Goal: Task Accomplishment & Management: Use online tool/utility

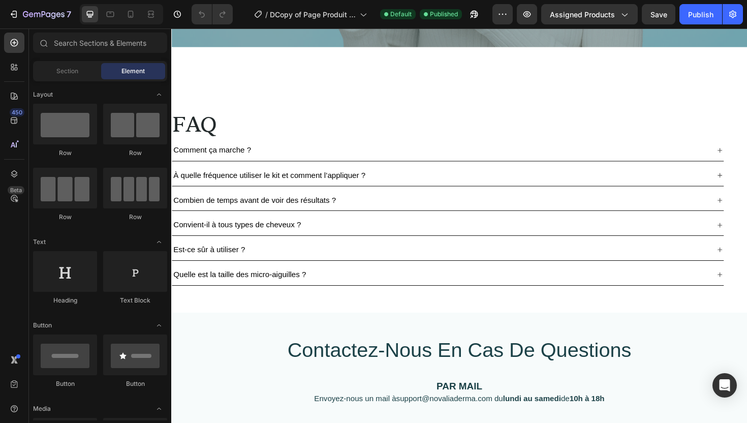
scroll to position [3240, 0]
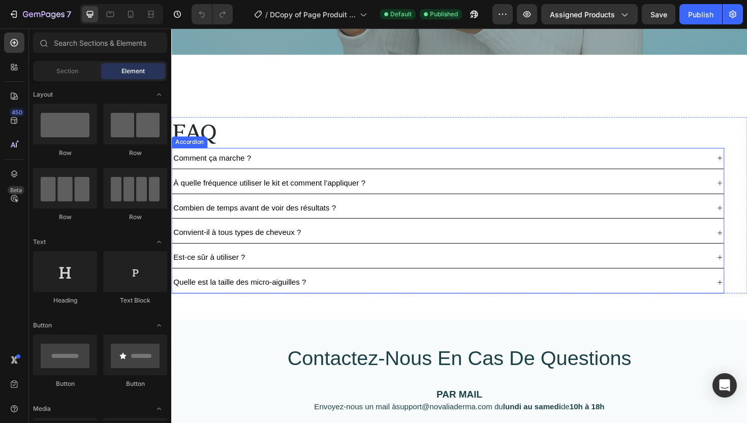
click at [425, 299] on div "Quelle est la taille des micro-aiguilles ?" at bounding box center [456, 298] width 568 height 14
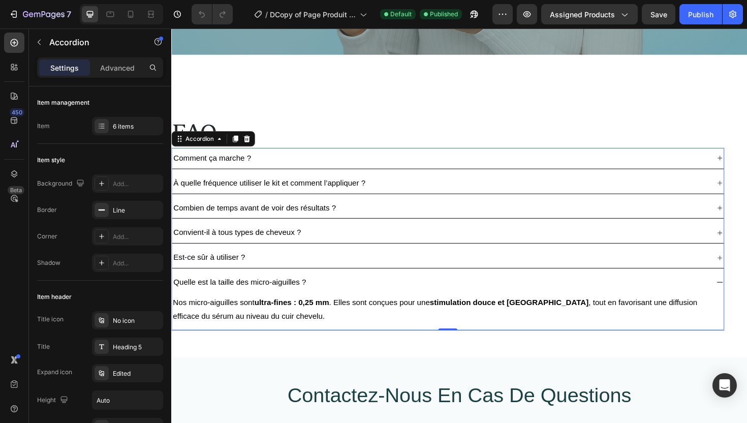
click at [364, 300] on div "Quelle est la taille des micro-aiguilles ?" at bounding box center [456, 298] width 568 height 14
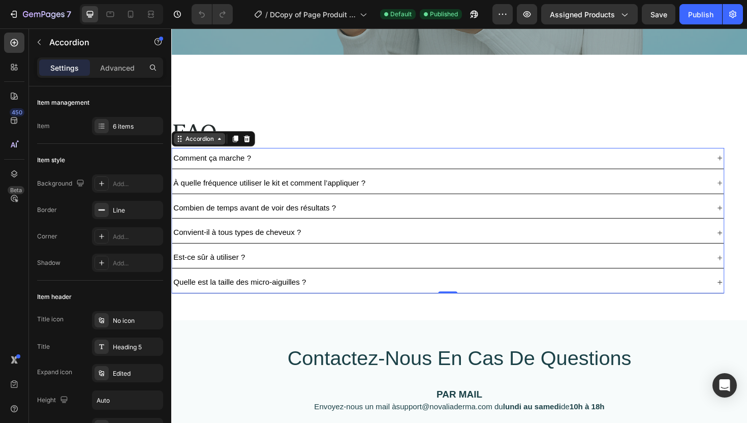
click at [197, 150] on div "Accordion" at bounding box center [201, 145] width 54 height 12
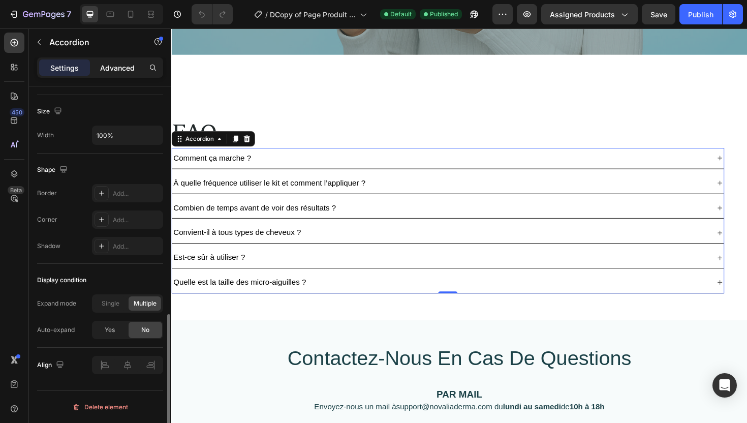
click at [111, 65] on p "Advanced" at bounding box center [117, 68] width 35 height 11
type input "100%"
type input "100"
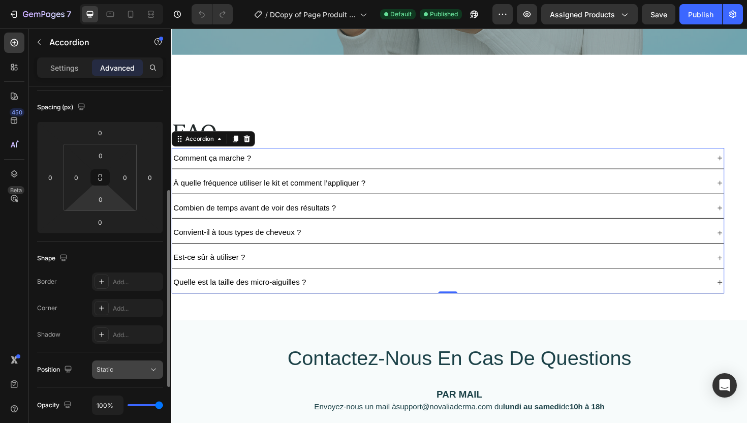
scroll to position [0, 0]
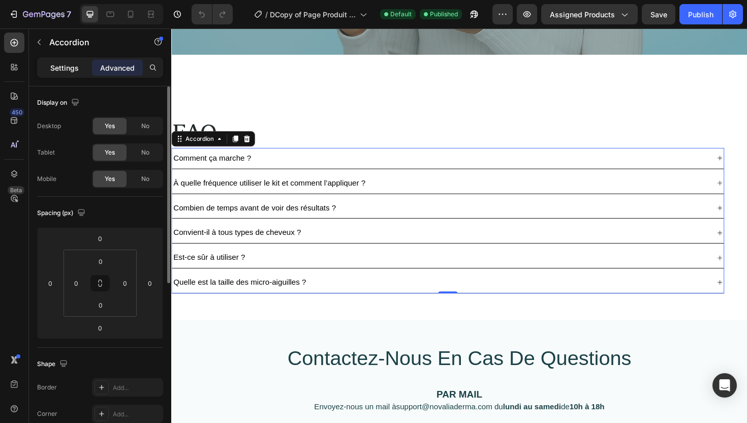
click at [77, 70] on p "Settings" at bounding box center [64, 68] width 28 height 11
type input "8"
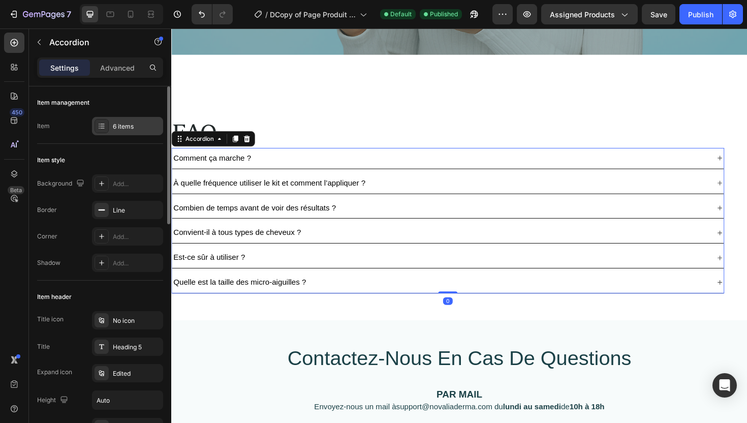
click at [120, 130] on div "6 items" at bounding box center [137, 126] width 48 height 9
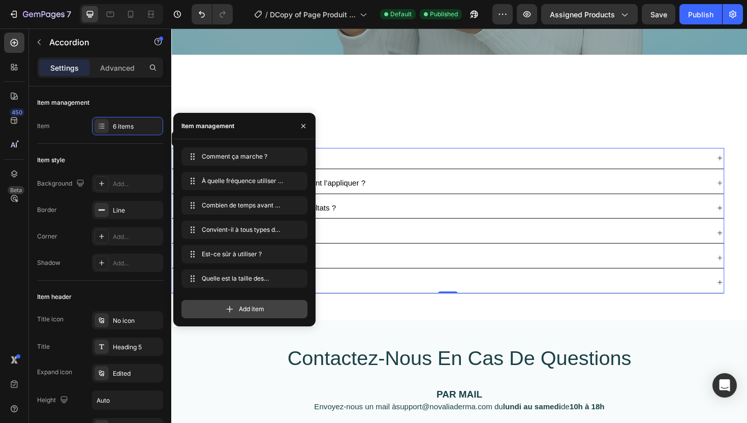
click at [223, 313] on div "Add item" at bounding box center [244, 309] width 126 height 18
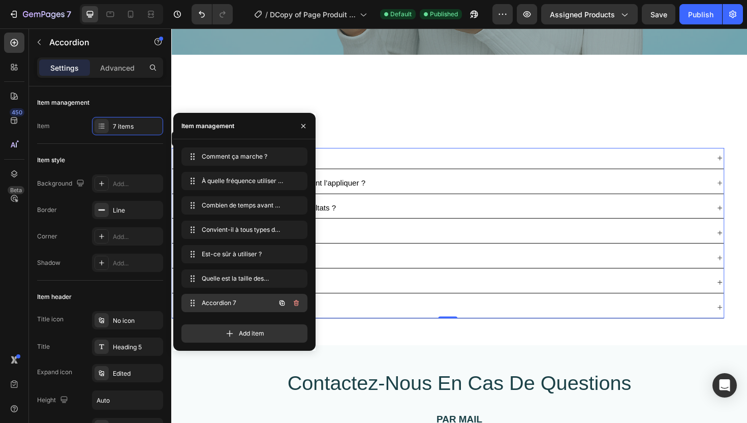
click at [251, 306] on span "Accordion 7" at bounding box center [230, 302] width 57 height 9
click at [248, 301] on span "Accordion 7" at bounding box center [230, 302] width 57 height 9
click at [221, 300] on span "Accordion 7" at bounding box center [230, 302] width 57 height 9
click at [370, 322] on div "Accordion 7" at bounding box center [456, 324] width 568 height 14
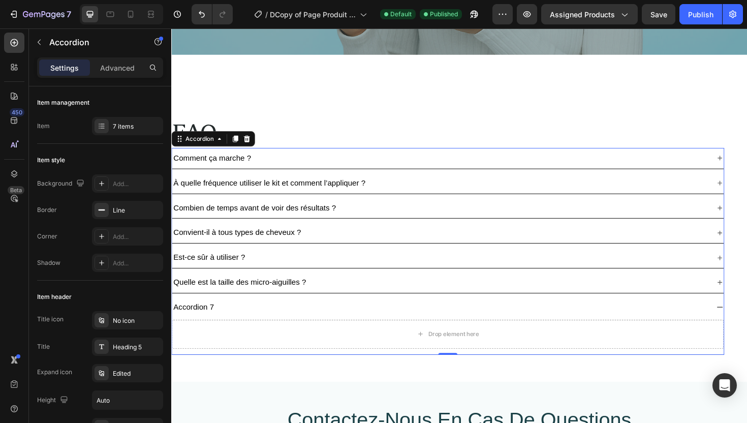
click at [205, 321] on div "Accordion 7" at bounding box center [195, 324] width 46 height 14
click at [205, 321] on p "Accordion 7" at bounding box center [194, 324] width 43 height 11
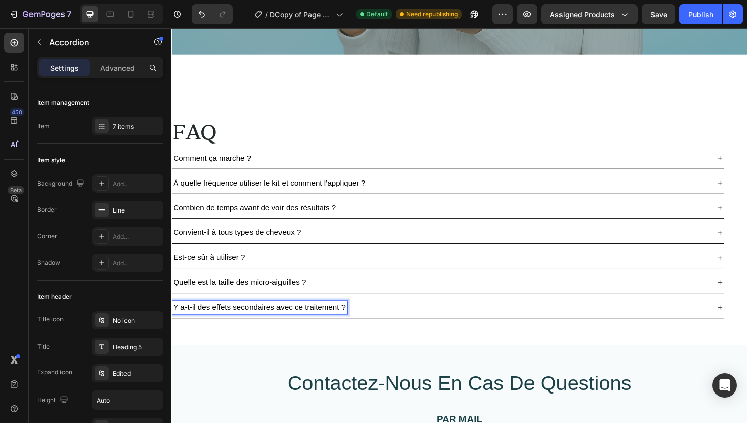
click at [392, 327] on div "Y a-t-il des effets secondaires avec ce traitement ?" at bounding box center [456, 324] width 568 height 14
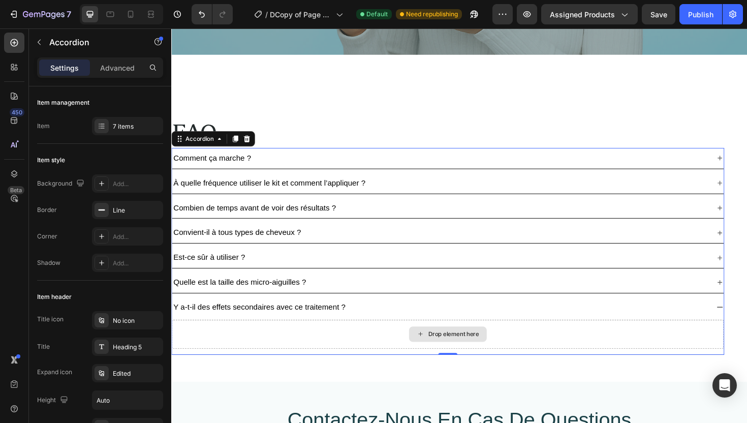
click at [443, 347] on div "Drop element here" at bounding box center [464, 352] width 82 height 16
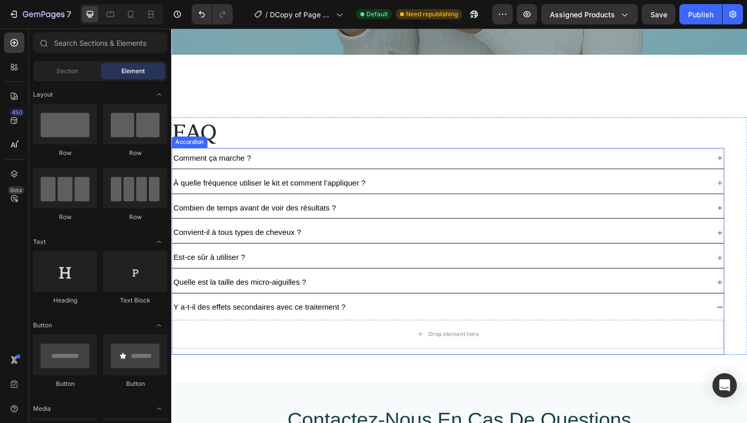
click at [363, 298] on div "Quelle est la taille des micro-aiguilles ?" at bounding box center [456, 298] width 568 height 14
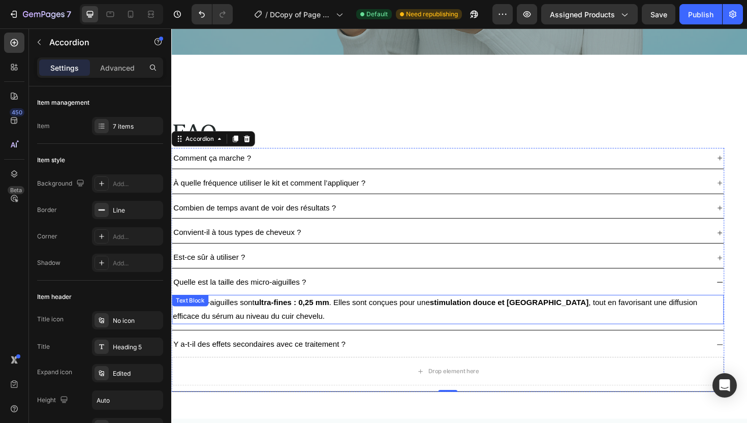
click at [351, 319] on p "Nos micro-aiguilles sont ultra-fines : 0,25 mm . Elles sont conçues pour une st…" at bounding box center [464, 326] width 582 height 29
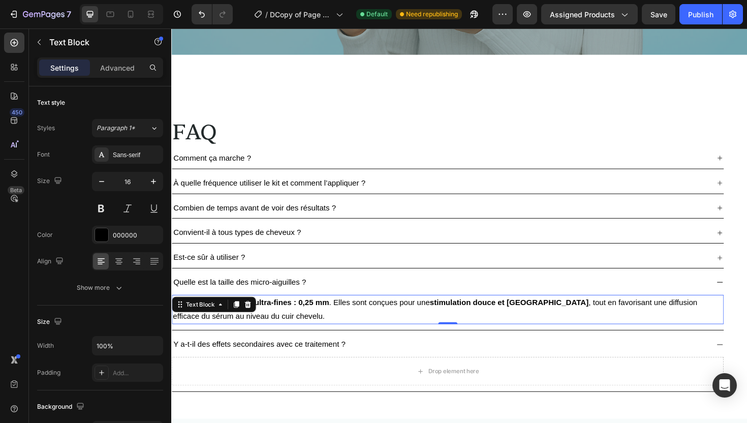
click at [287, 333] on p "Nos micro-aiguilles sont ultra-fines : 0,25 mm . Elles sont conçues pour une st…" at bounding box center [464, 326] width 582 height 29
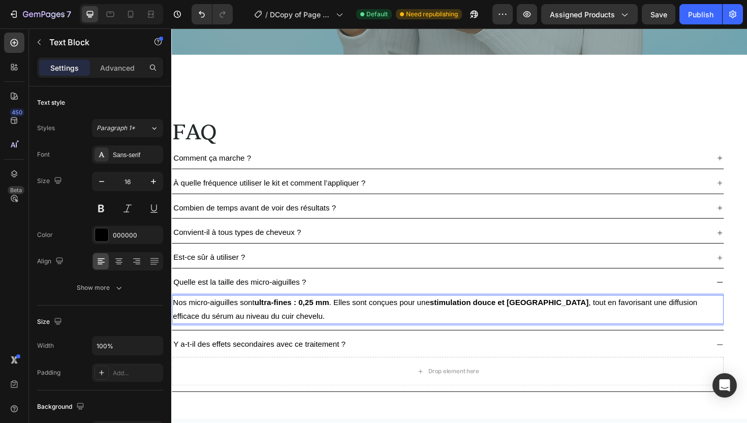
click at [287, 333] on p "Nos micro-aiguilles sont ultra-fines : 0,25 mm . Elles sont conçues pour une st…" at bounding box center [464, 326] width 582 height 29
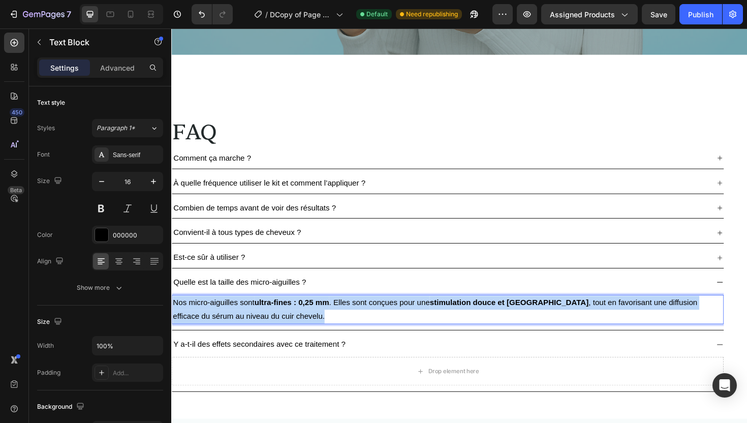
click at [287, 333] on p "Nos micro-aiguilles sont ultra-fines : 0,25 mm . Elles sont conçues pour une st…" at bounding box center [464, 326] width 582 height 29
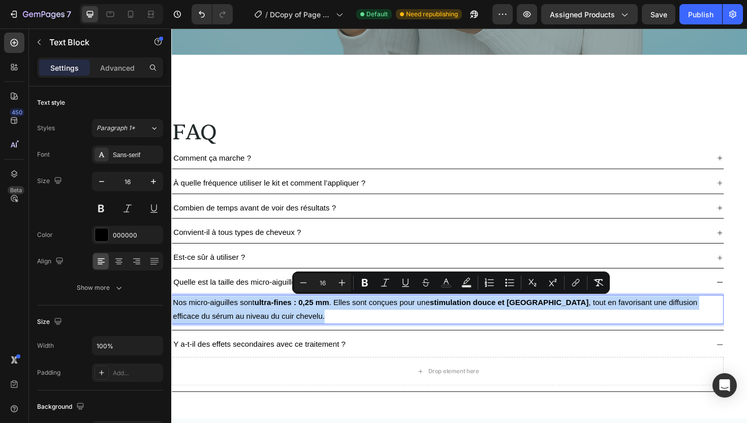
click at [312, 338] on p "Nos micro-aiguilles sont ultra-fines : 0,25 mm . Elles sont conçues pour une st…" at bounding box center [464, 326] width 582 height 29
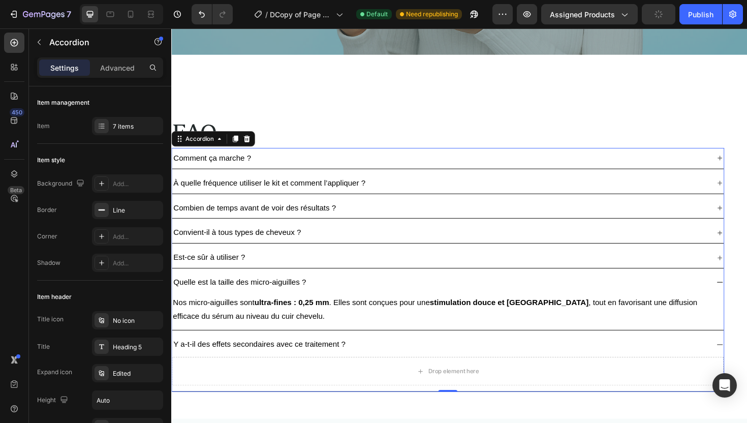
click at [307, 343] on div "Nos micro-aiguilles sont ultra-fines : 0,25 mm . Elles sont conçues pour une st…" at bounding box center [464, 328] width 584 height 40
click at [312, 389] on div "Drop element here" at bounding box center [464, 391] width 584 height 30
click at [440, 392] on div "Drop element here" at bounding box center [464, 391] width 82 height 16
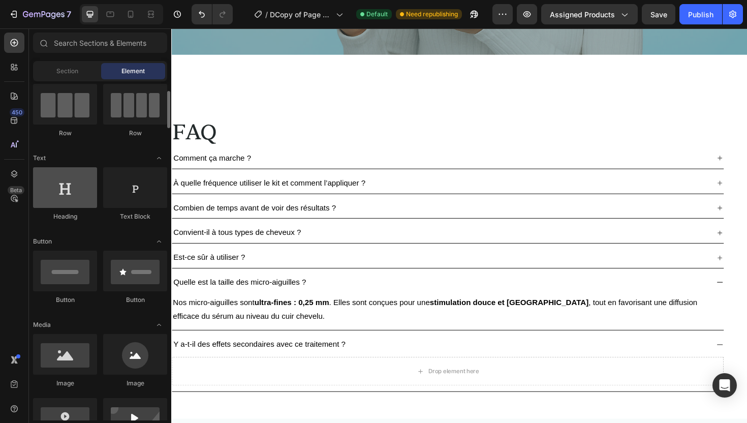
scroll to position [84, 0]
click at [123, 209] on div "Text Block" at bounding box center [135, 194] width 64 height 54
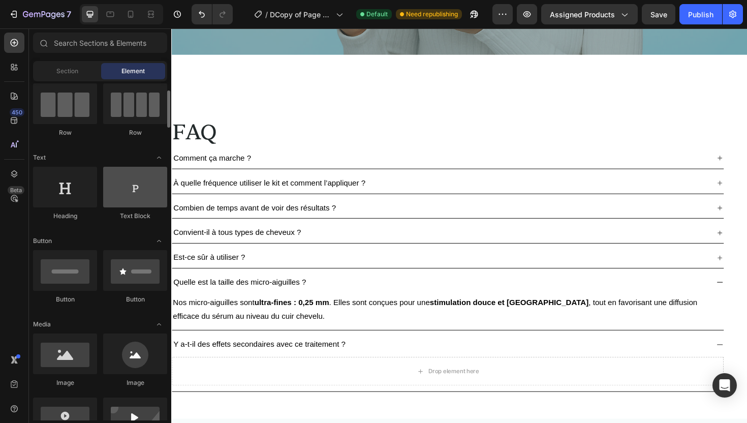
click at [127, 197] on div at bounding box center [135, 187] width 64 height 41
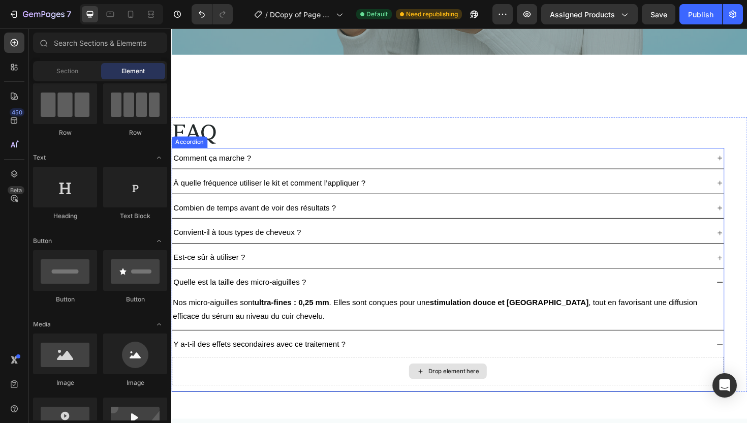
click at [440, 389] on div "Drop element here" at bounding box center [464, 391] width 82 height 16
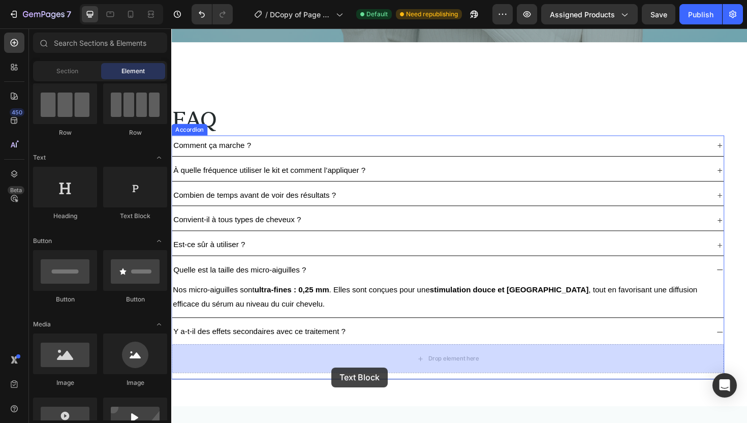
drag, startPoint x: 314, startPoint y: 307, endPoint x: 340, endPoint y: 389, distance: 86.0
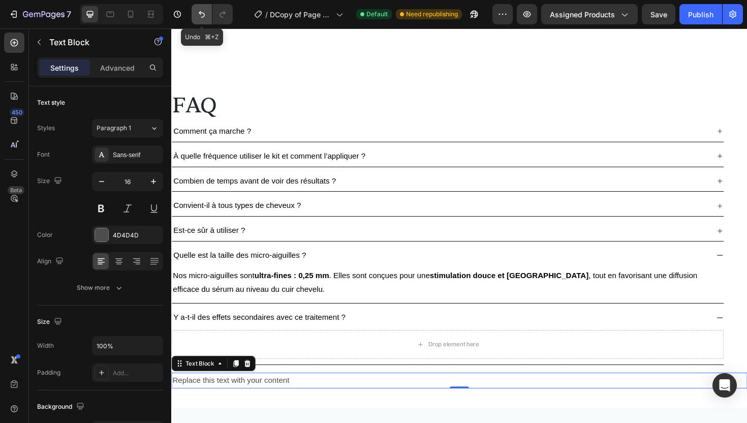
click at [198, 14] on icon "Undo/Redo" at bounding box center [202, 14] width 10 height 10
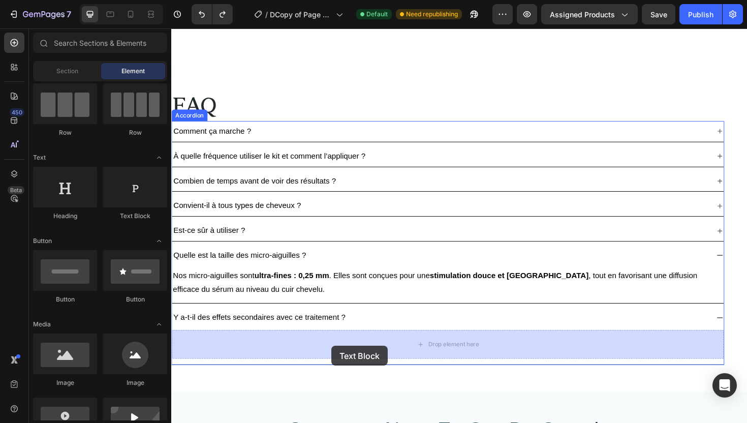
drag, startPoint x: 313, startPoint y: 215, endPoint x: 341, endPoint y: 364, distance: 151.5
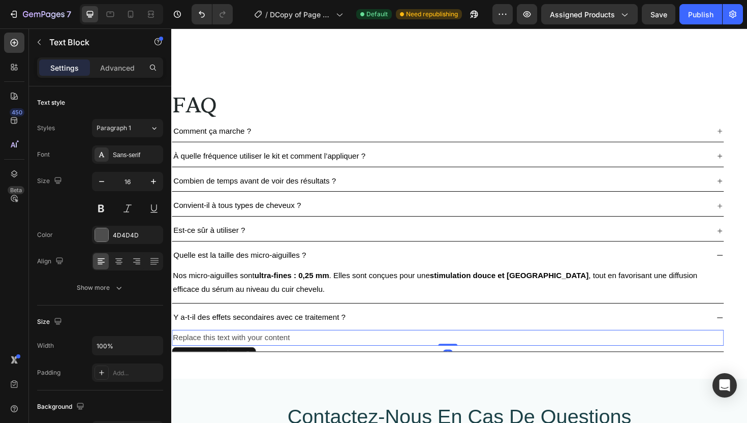
click at [321, 354] on div "Replace this text with your content" at bounding box center [464, 356] width 584 height 17
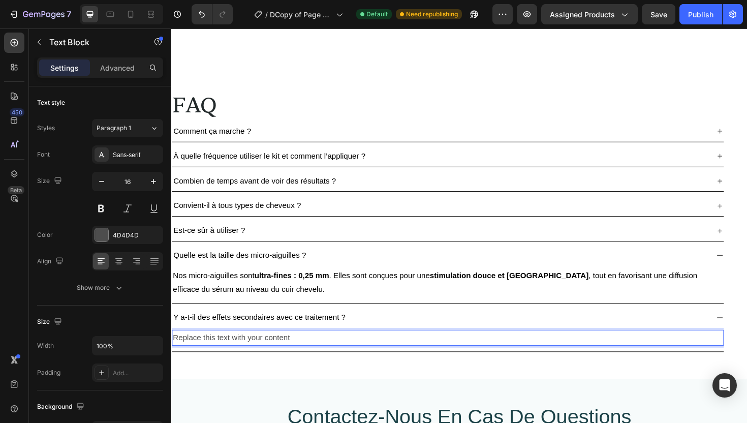
click at [321, 354] on p "Replace this text with your content" at bounding box center [464, 356] width 582 height 15
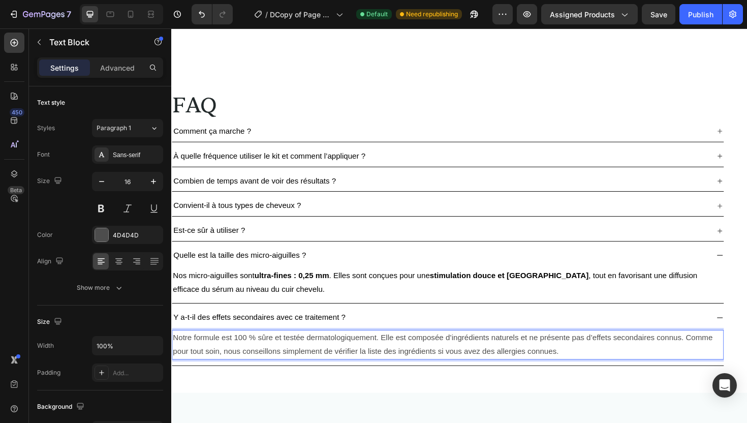
click at [587, 370] on p "Notre formule est 100 % sûre et testée dermatologiquement. Elle est composée d’…" at bounding box center [464, 363] width 582 height 29
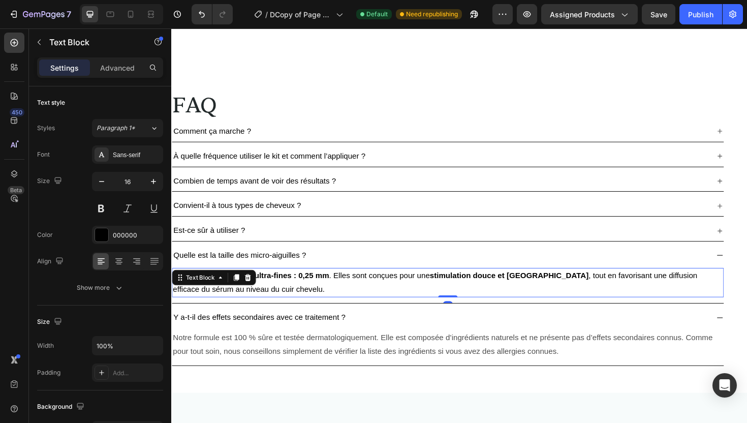
click at [447, 296] on p "Nos micro-aiguilles sont ultra-fines : 0,25 mm . Elles sont conçues pour une st…" at bounding box center [464, 297] width 582 height 29
click at [418, 373] on p "Notre formule est 100 % sûre et testée dermatologiquement. Elle est composée d’…" at bounding box center [464, 363] width 582 height 29
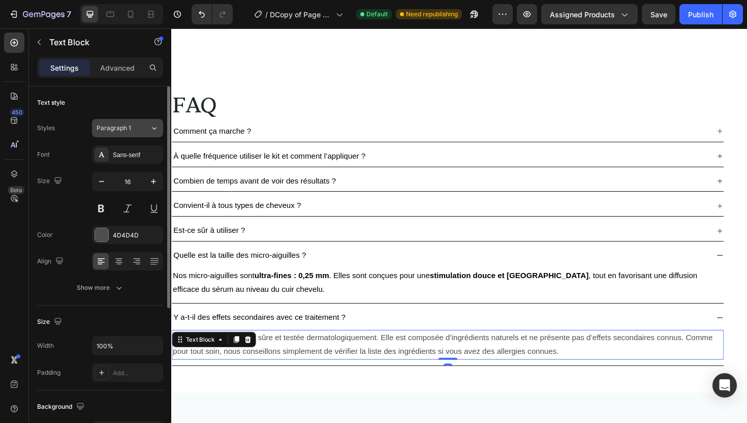
click at [140, 123] on button "Paragraph 1" at bounding box center [127, 128] width 71 height 18
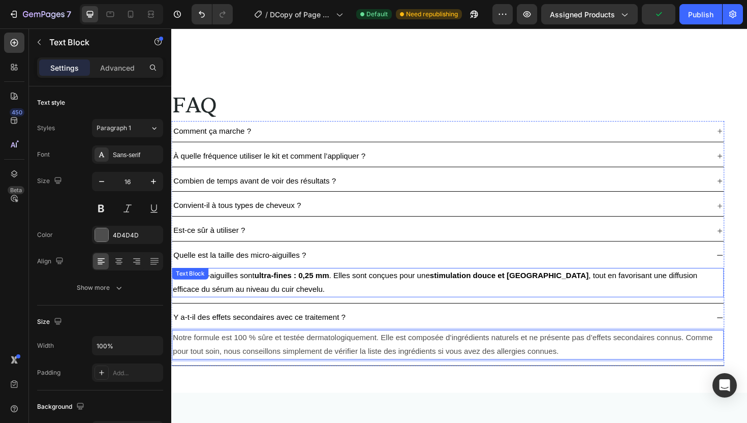
click at [324, 295] on p "Nos micro-aiguilles sont ultra-fines : 0,25 mm . Elles sont conçues pour une st…" at bounding box center [464, 297] width 582 height 29
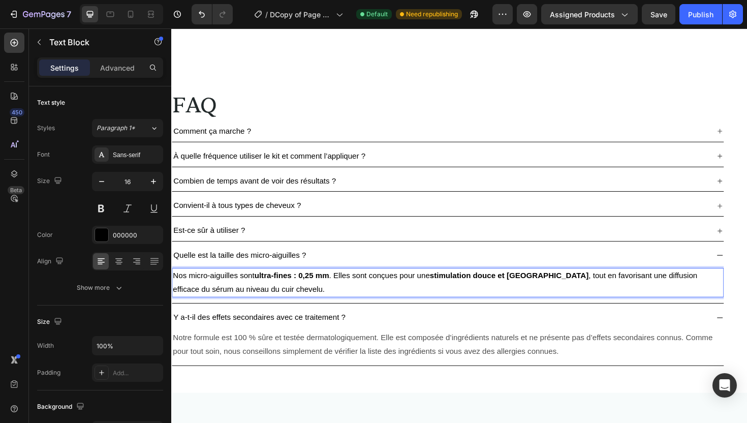
click at [322, 298] on p "Nos micro-aiguilles sont ultra-fines : 0,25 mm . Elles sont conçues pour une st…" at bounding box center [464, 297] width 582 height 29
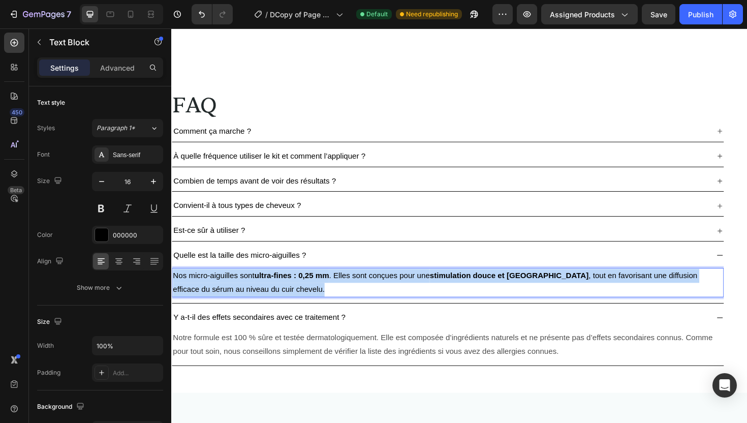
click at [322, 298] on p "Nos micro-aiguilles sont ultra-fines : 0,25 mm . Elles sont conçues pour une st…" at bounding box center [464, 297] width 582 height 29
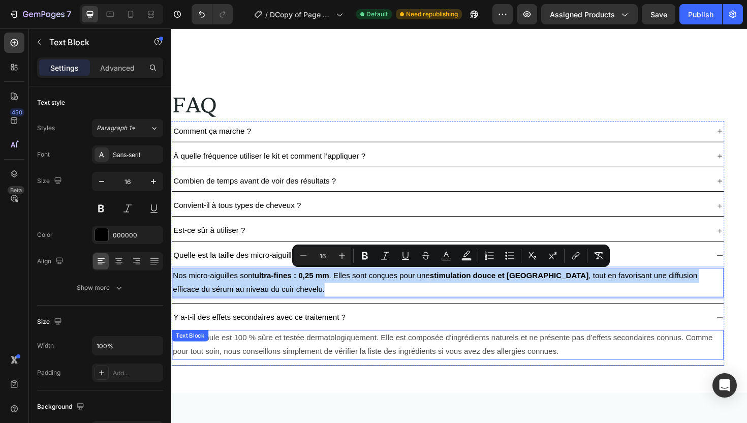
click at [328, 361] on p "Notre formule est 100 % sûre et testée dermatologiquement. Elle est composée d’…" at bounding box center [464, 363] width 582 height 29
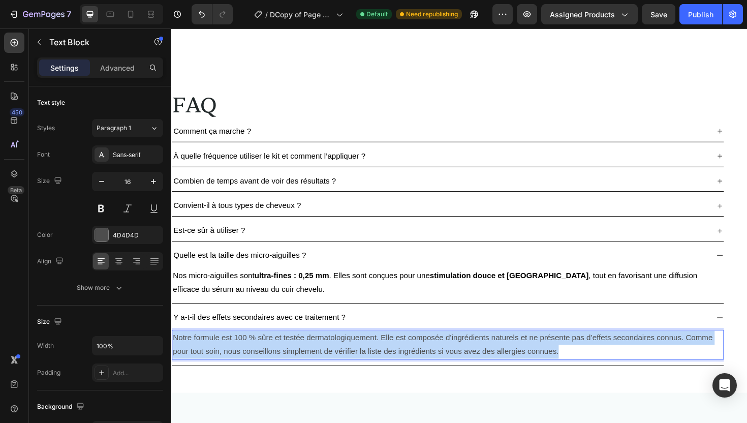
click at [328, 361] on p "Notre formule est 100 % sûre et testée dermatologiquement. Elle est composée d’…" at bounding box center [464, 363] width 582 height 29
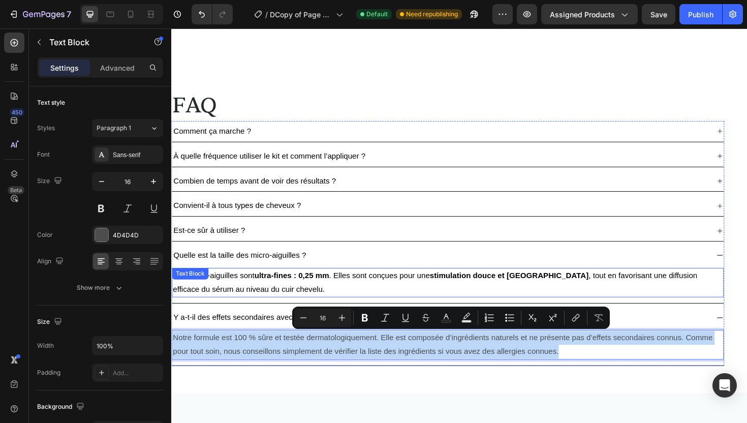
click at [337, 295] on p "Nos micro-aiguilles sont ultra-fines : 0,25 mm . Elles sont conçues pour une st…" at bounding box center [464, 297] width 582 height 29
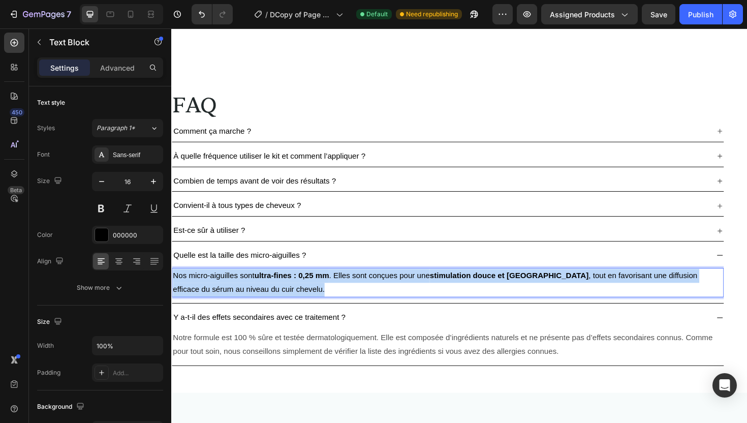
click at [337, 295] on p "Nos micro-aiguilles sont ultra-fines : 0,25 mm . Elles sont conçues pour une st…" at bounding box center [464, 297] width 582 height 29
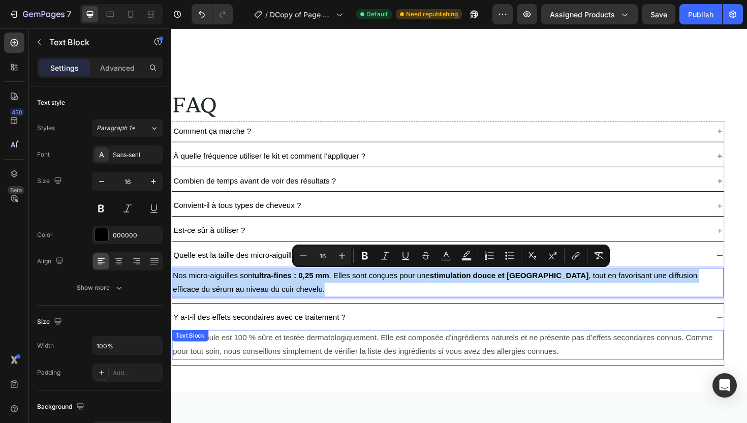
click at [321, 362] on p "Notre formule est 100 % sûre et testée dermatologiquement. Elle est composée d’…" at bounding box center [464, 363] width 582 height 29
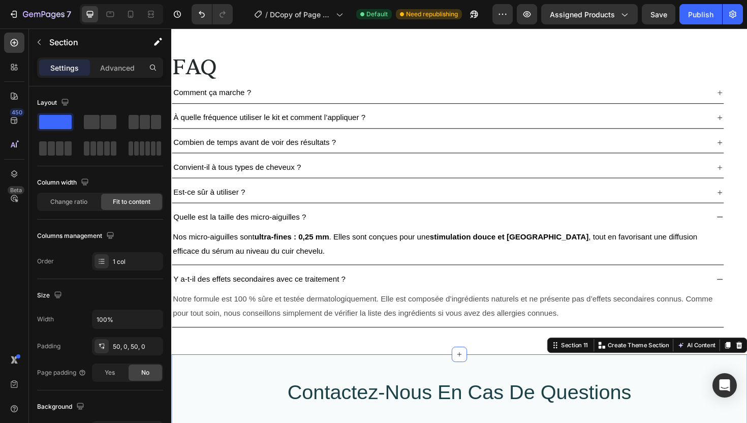
scroll to position [3313, 0]
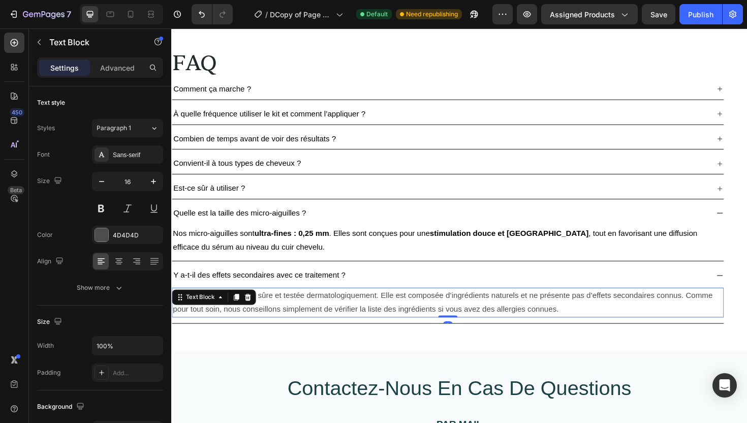
click at [272, 313] on p "Notre formule est 100 % sûre et testée dermatologiquement. Elle est composée d’…" at bounding box center [464, 318] width 582 height 29
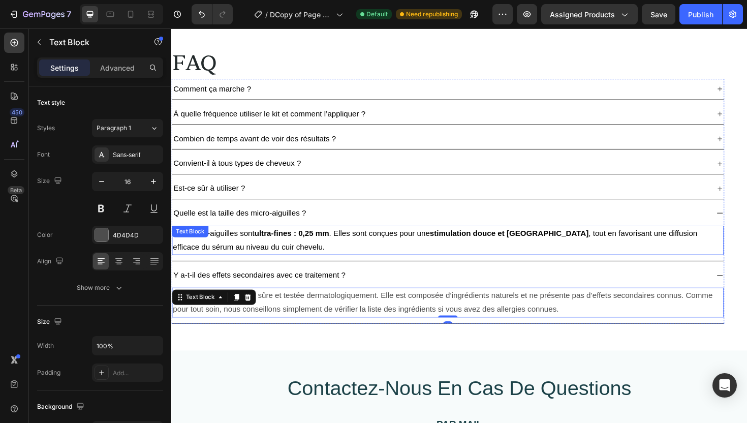
click at [267, 241] on strong "ultra-fines : 0,25 mm" at bounding box center [298, 245] width 79 height 9
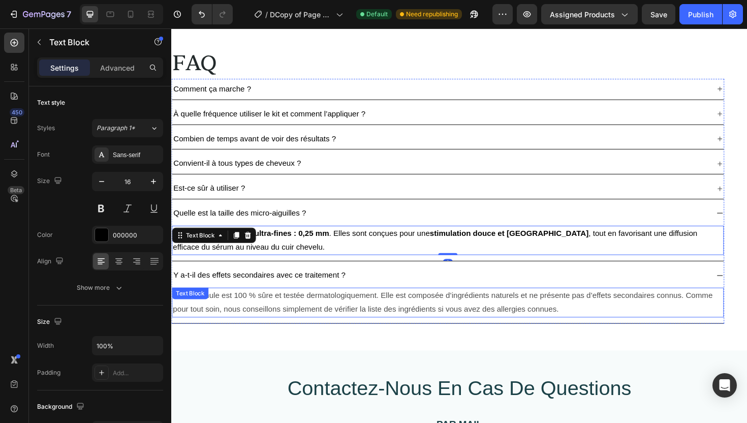
click at [256, 315] on div "Notre formule est 100 % sûre et testée dermatologiquement. Elle est composée d’…" at bounding box center [464, 319] width 584 height 32
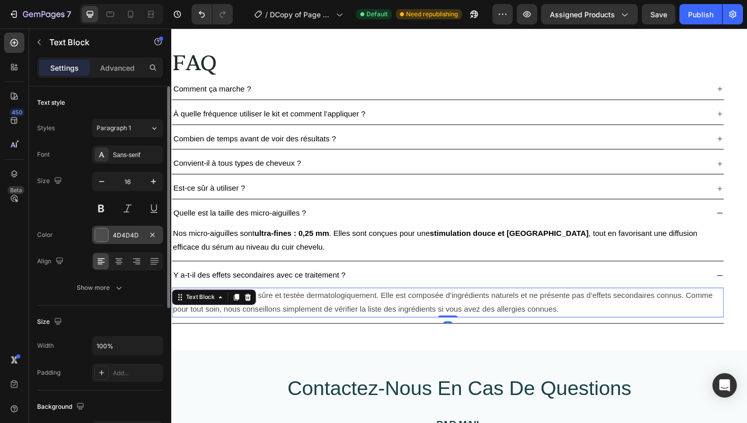
click at [124, 235] on div "4D4D4D" at bounding box center [127, 235] width 29 height 9
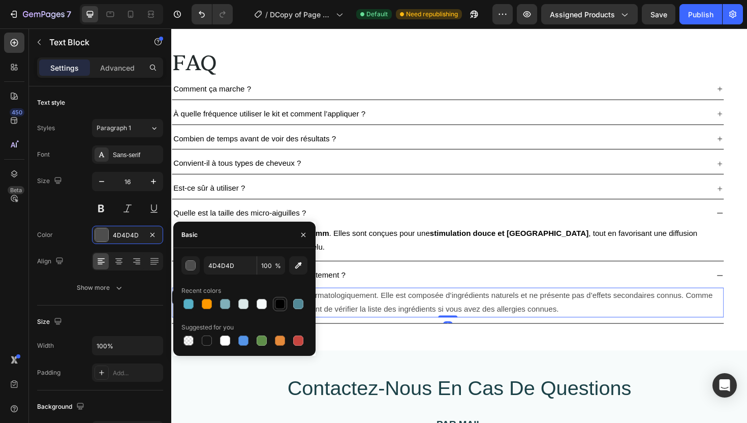
click at [277, 304] on div at bounding box center [280, 304] width 10 height 10
type input "000000"
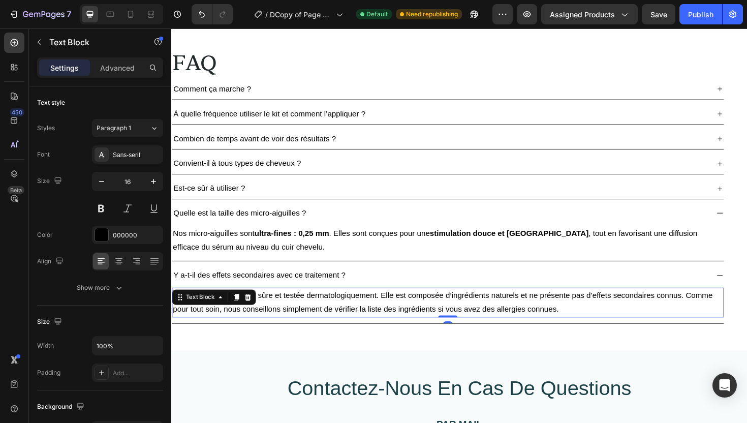
click at [356, 331] on p "Notre formule est 100 % sûre et testée dermatologiquement. Elle est composée d’…" at bounding box center [464, 318] width 582 height 29
click at [332, 320] on p "Notre formule est 100 % sûre et testée dermatologiquement. Elle est composée d’…" at bounding box center [464, 318] width 582 height 29
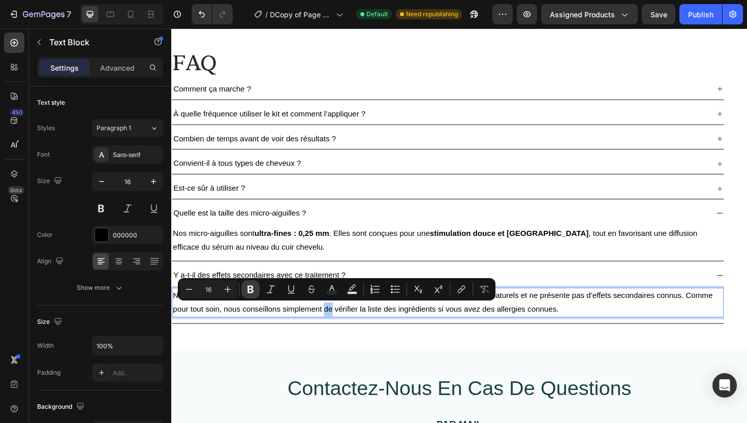
click at [245, 294] on button "Bold" at bounding box center [250, 289] width 18 height 18
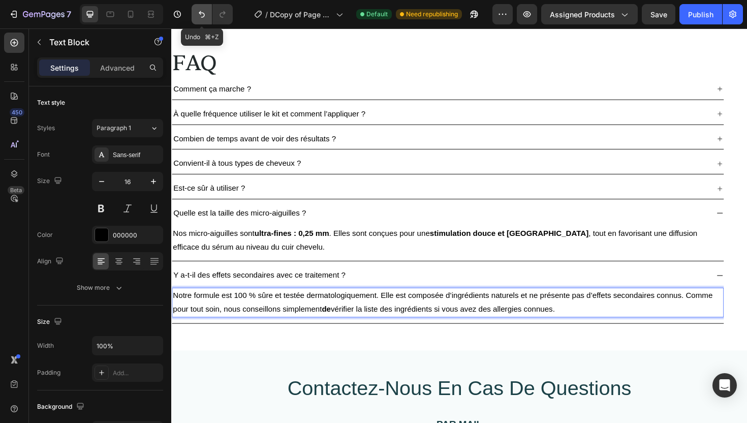
drag, startPoint x: 199, startPoint y: 12, endPoint x: 46, endPoint y: 71, distance: 163.5
click at [199, 12] on icon "Undo/Redo" at bounding box center [202, 14] width 10 height 10
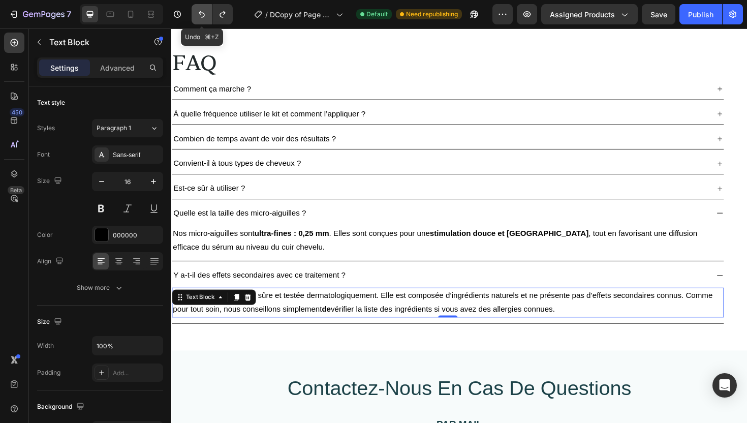
click at [200, 14] on icon "Undo/Redo" at bounding box center [202, 14] width 6 height 7
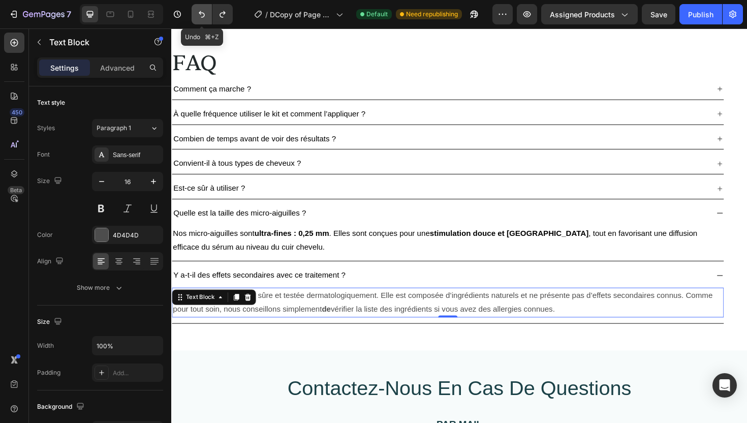
click at [200, 14] on icon "Undo/Redo" at bounding box center [202, 14] width 6 height 7
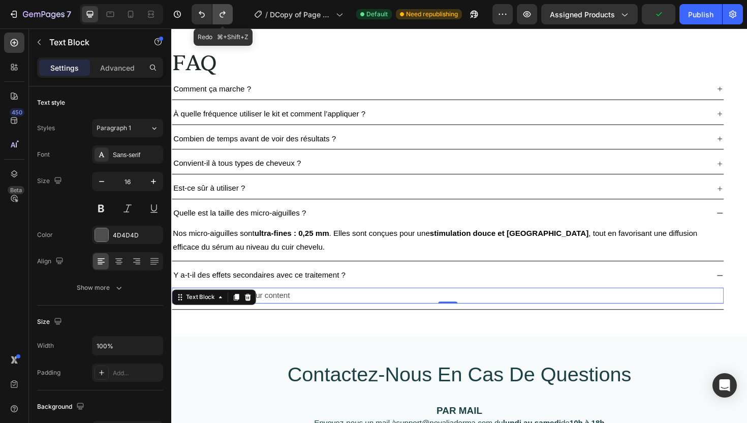
click at [220, 19] on icon "Undo/Redo" at bounding box center [223, 14] width 10 height 10
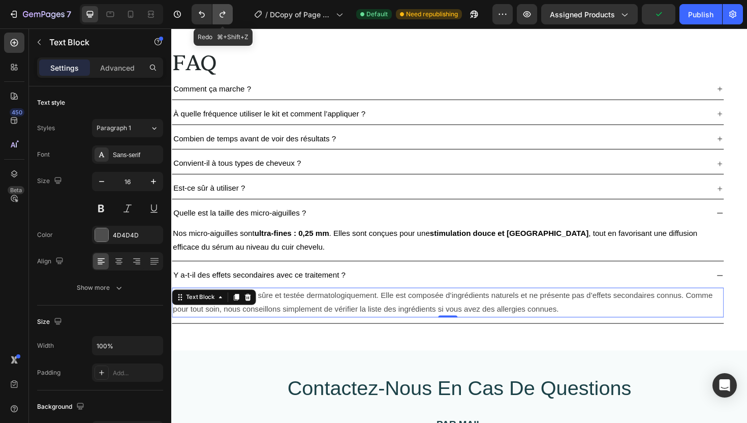
click at [220, 19] on icon "Undo/Redo" at bounding box center [223, 14] width 10 height 10
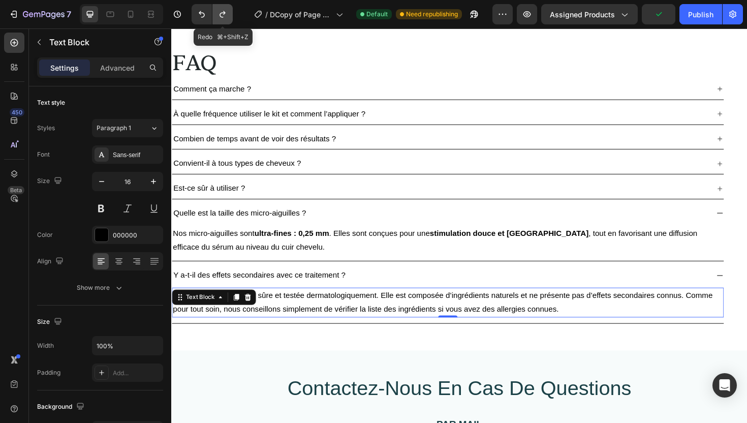
click at [220, 19] on icon "Undo/Redo" at bounding box center [223, 14] width 10 height 10
click at [225, 12] on icon "Undo/Redo" at bounding box center [223, 14] width 10 height 10
click at [203, 16] on icon "Undo/Redo" at bounding box center [202, 14] width 10 height 10
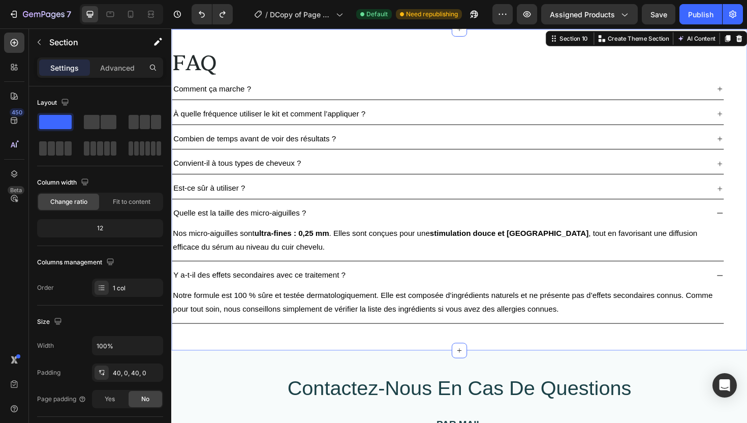
click at [307, 342] on div "FAQ Heading Comment ça marche ? À quelle fréquence utiliser le kit et comment l…" at bounding box center [476, 199] width 610 height 300
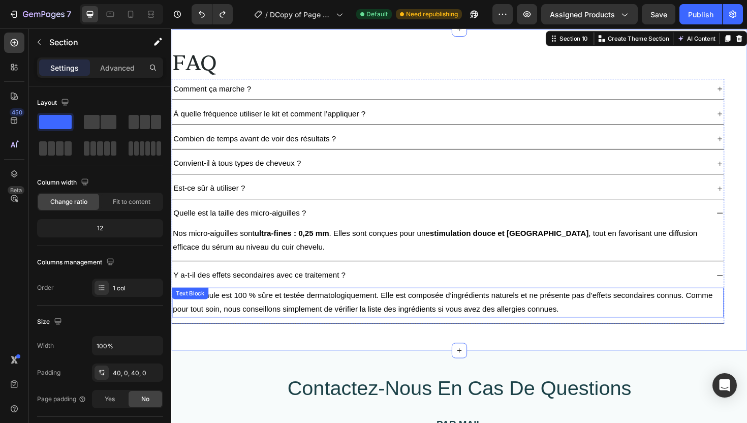
click at [275, 312] on p "Notre formule est 100 % sûre et testée dermatologiquement. Elle est composée d’…" at bounding box center [464, 318] width 582 height 29
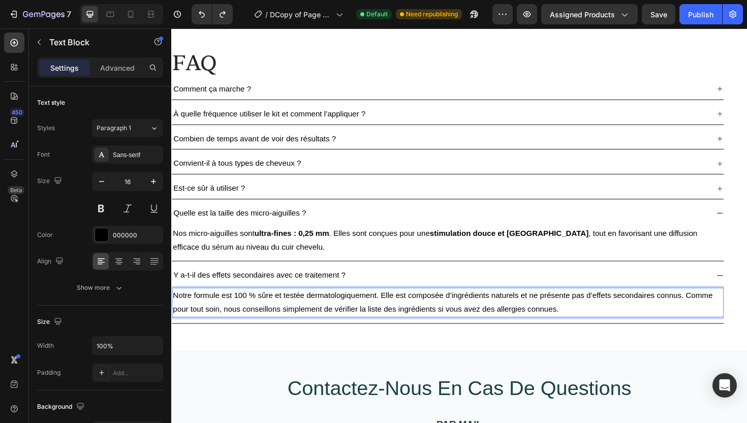
click at [265, 312] on p "Notre formule est 100 % sûre et testée dermatologiquement. Elle est composée d’…" at bounding box center [464, 318] width 582 height 29
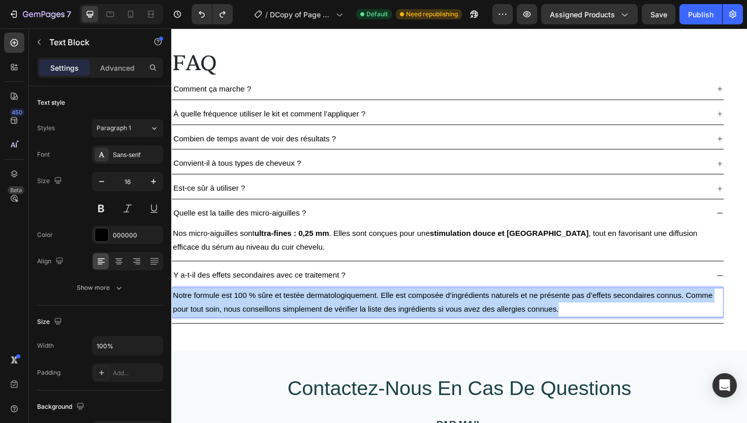
click at [265, 312] on p "Notre formule est 100 % sûre et testée dermatologiquement. Elle est composée d’…" at bounding box center [464, 318] width 582 height 29
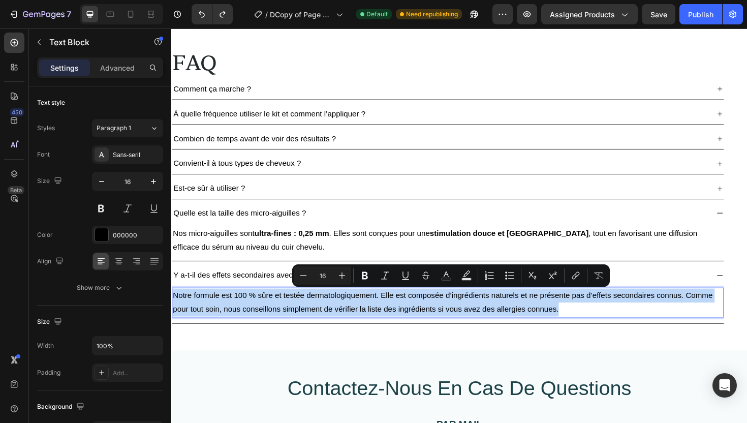
click at [292, 312] on p "Notre formule est 100 % sûre et testée dermatologiquement. Elle est composée d’…" at bounding box center [464, 318] width 582 height 29
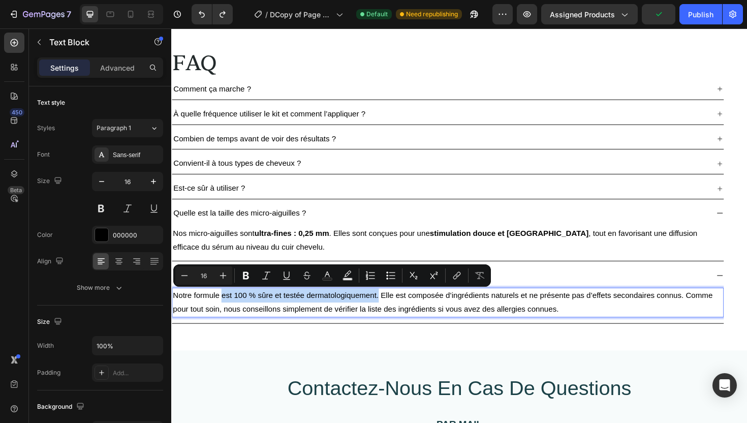
drag, startPoint x: 224, startPoint y: 310, endPoint x: 391, endPoint y: 313, distance: 167.2
click at [391, 313] on p "Notre formule est 100 % sûre et testée dermatologiquement. Elle est composée d’…" at bounding box center [464, 318] width 582 height 29
click at [244, 279] on icon "Editor contextual toolbar" at bounding box center [246, 276] width 6 height 8
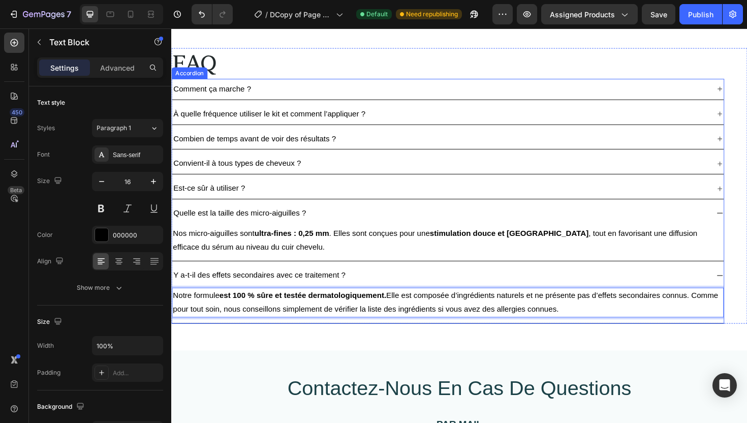
click at [343, 334] on div "Notre formule est 100 % sûre et testée dermatologiquement. Elle est composée d’…" at bounding box center [464, 321] width 584 height 40
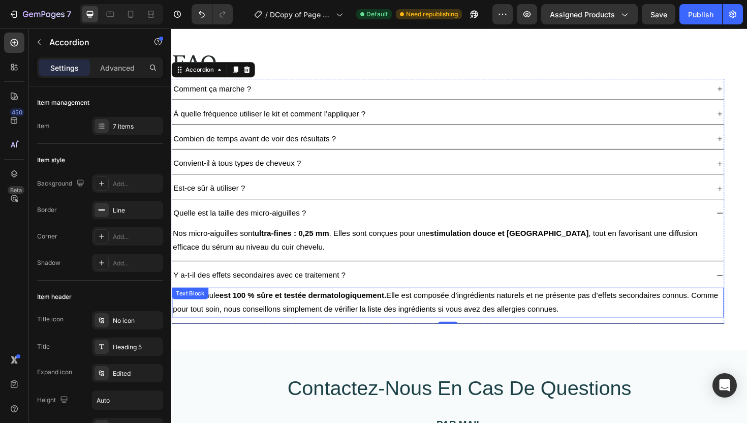
click at [451, 324] on p "Notre formule est 100 % sûre et testée dermatologiquement. Elle est composée d’…" at bounding box center [464, 318] width 582 height 29
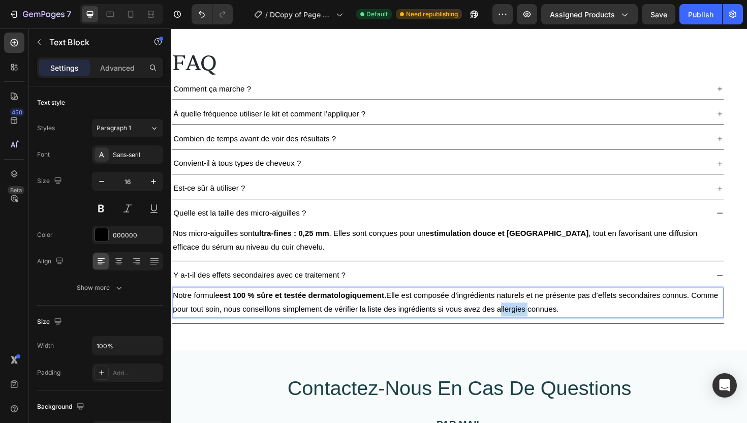
click at [540, 321] on p "Notre formule est 100 % sûre et testée dermatologiquement. Elle est composée d’…" at bounding box center [464, 318] width 582 height 29
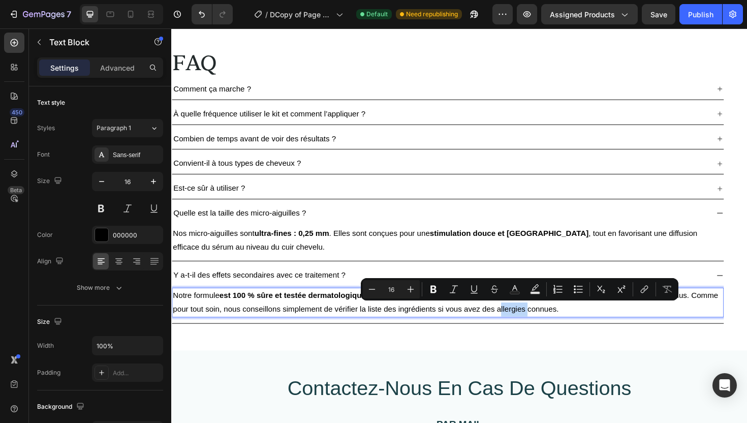
click at [551, 298] on div "Minus 16 Plus Bold Italic Underline Strikethrough Text Color Text Background Co…" at bounding box center [520, 289] width 318 height 22
click at [570, 326] on p "Notre formule est 100 % sûre et testée dermatologiquement. Elle est composée d’…" at bounding box center [464, 318] width 582 height 29
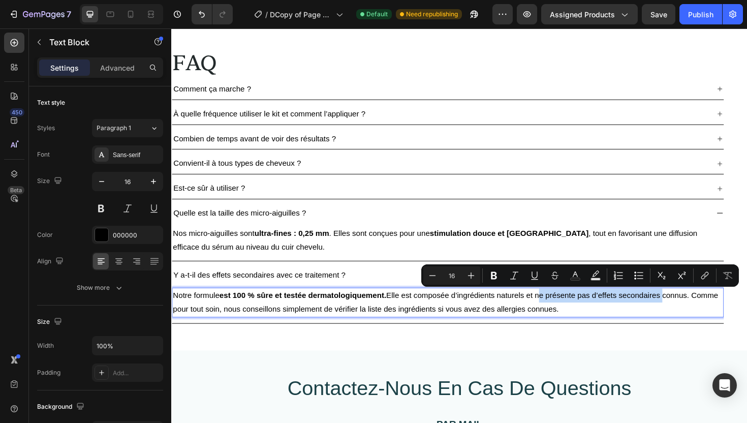
drag, startPoint x: 560, startPoint y: 310, endPoint x: 693, endPoint y: 313, distance: 132.7
click at [693, 313] on p "Notre formule est 100 % sûre et testée dermatologiquement. Elle est composée d’…" at bounding box center [464, 318] width 582 height 29
click at [493, 275] on icon "Editor contextual toolbar" at bounding box center [494, 276] width 6 height 8
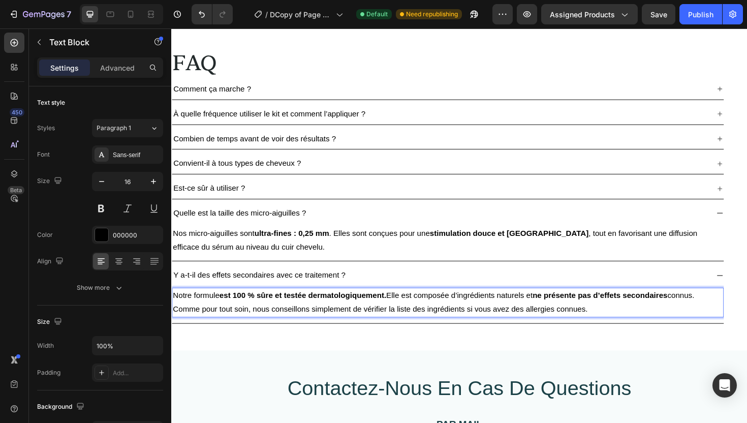
click at [728, 315] on p "Notre formule est 100 % sûre et testée dermatologiquement. Elle est composée d’…" at bounding box center [464, 318] width 582 height 29
click at [731, 315] on p "Notre formule est 100 % sûre et testée dermatologiquement. Elle est composée d’…" at bounding box center [464, 318] width 582 height 29
click at [345, 325] on p "Notre formule est 100 % sûre et testée dermatologiquement. Elle est composée d’…" at bounding box center [464, 318] width 582 height 29
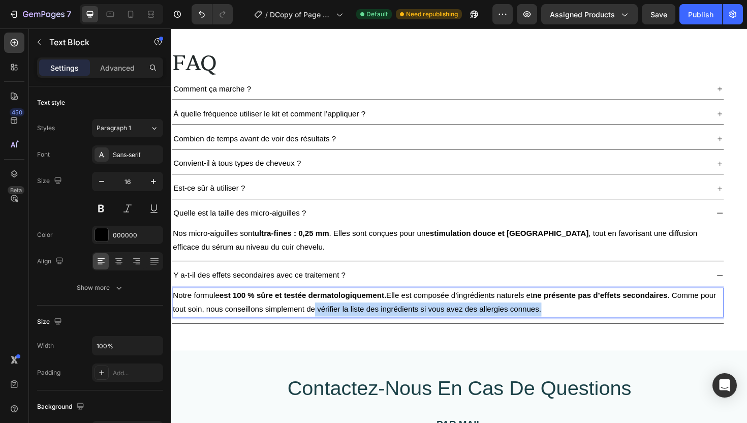
drag, startPoint x: 323, startPoint y: 326, endPoint x: 565, endPoint y: 327, distance: 241.9
click at [565, 327] on p "Notre formule est 100 % sûre et testée dermatologiquement. Elle est composée d’…" at bounding box center [464, 318] width 582 height 29
click at [344, 326] on p "Notre formule est 100 % sûre et testée dermatologiquement. Elle est composée d’…" at bounding box center [464, 318] width 582 height 29
drag, startPoint x: 326, startPoint y: 326, endPoint x: 565, endPoint y: 328, distance: 238.4
click at [565, 328] on p "Notre formule est 100 % sûre et testée dermatologiquement. Elle est composée d’…" at bounding box center [464, 318] width 582 height 29
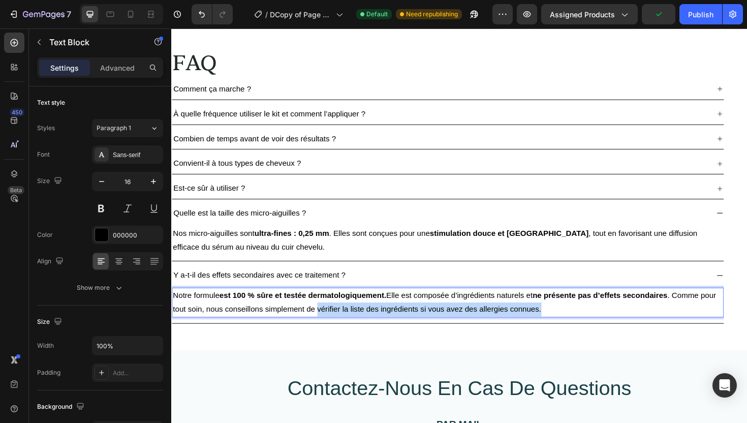
click at [407, 318] on p "Notre formule est 100 % sûre et testée dermatologiquement. Elle est composée d’…" at bounding box center [464, 318] width 582 height 29
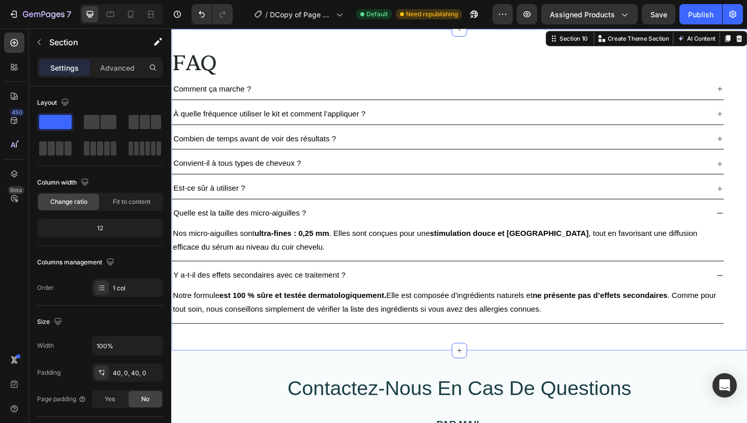
click at [390, 366] on div "FAQ Heading Comment ça marche ? À quelle fréquence utiliser le kit et comment l…" at bounding box center [476, 199] width 610 height 341
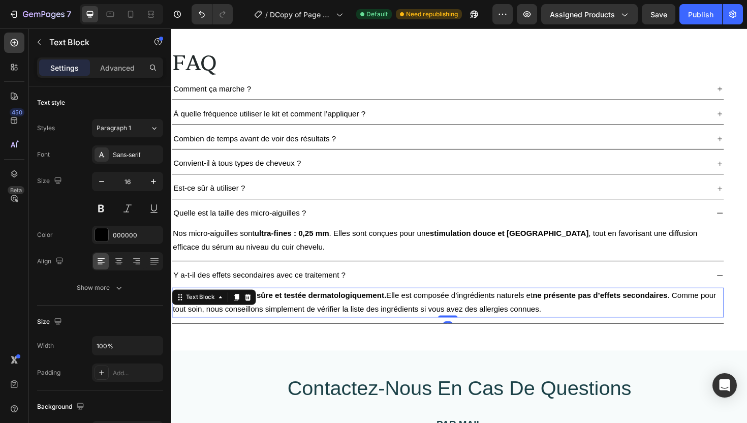
click at [393, 329] on p "Notre formule est 100 % sûre et testée dermatologiquement. Elle est composée d’…" at bounding box center [464, 318] width 582 height 29
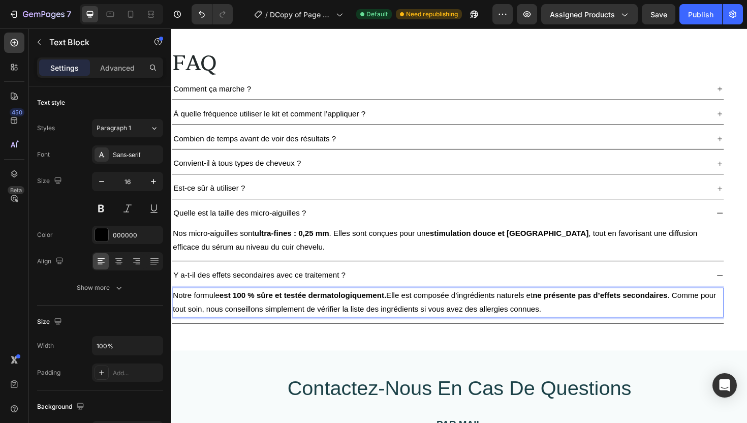
click at [330, 329] on p "Notre formule est 100 % sûre et testée dermatologiquement. Elle est composée d’…" at bounding box center [464, 318] width 582 height 29
click at [332, 328] on p "Notre formule est 100 % sûre et testée dermatologiquement. Elle est composée d’…" at bounding box center [464, 318] width 582 height 29
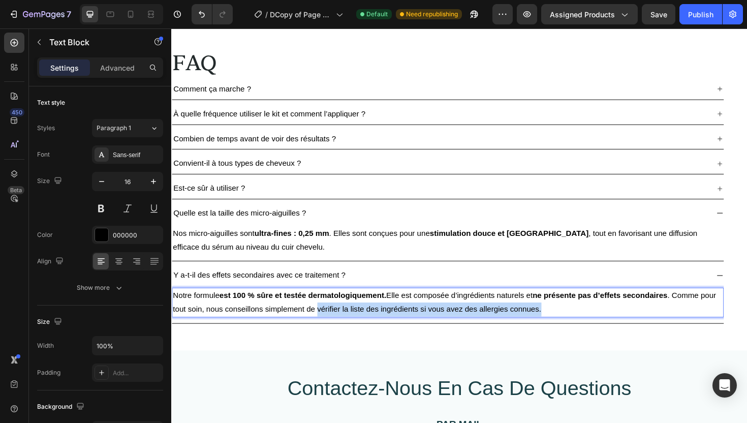
drag, startPoint x: 325, startPoint y: 326, endPoint x: 563, endPoint y: 327, distance: 237.8
click at [563, 327] on p "Notre formule est 100 % sûre et testée dermatologiquement. Elle est composée d’…" at bounding box center [464, 318] width 582 height 29
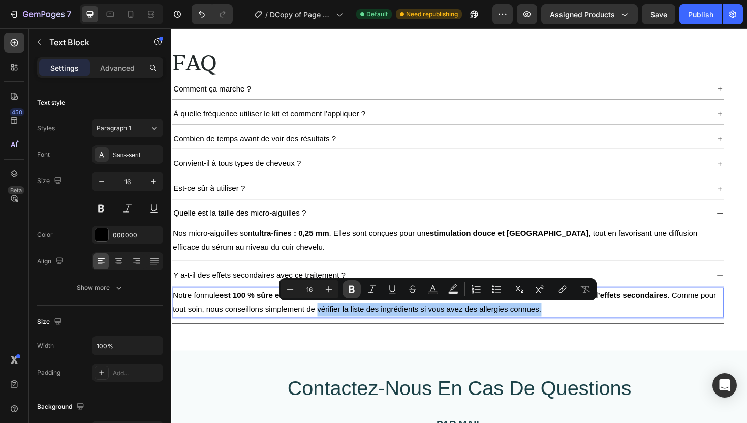
drag, startPoint x: 352, startPoint y: 291, endPoint x: 200, endPoint y: 290, distance: 152.0
click at [352, 291] on icon "Editor contextual toolbar" at bounding box center [352, 289] width 10 height 10
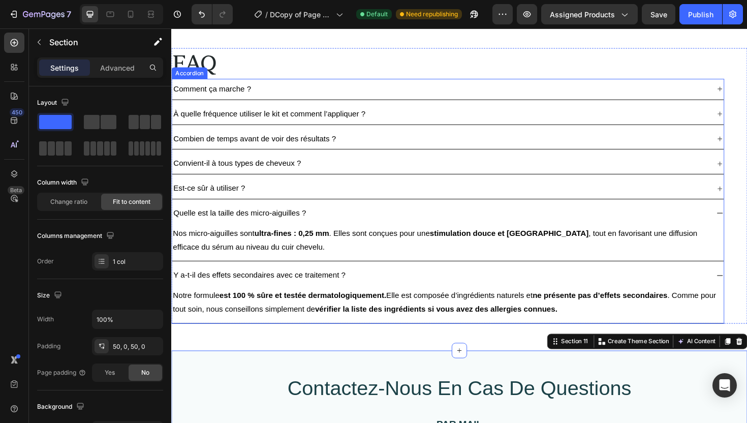
click at [497, 226] on div "Quelle est la taille des micro-aiguilles ?" at bounding box center [456, 225] width 568 height 14
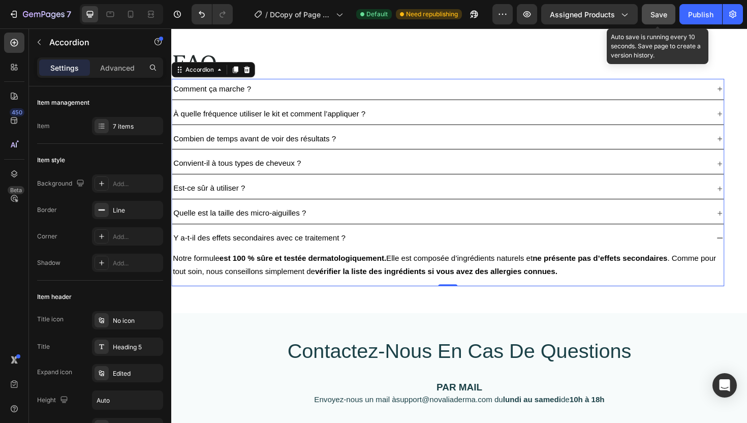
click at [666, 14] on span "Save" at bounding box center [659, 14] width 17 height 9
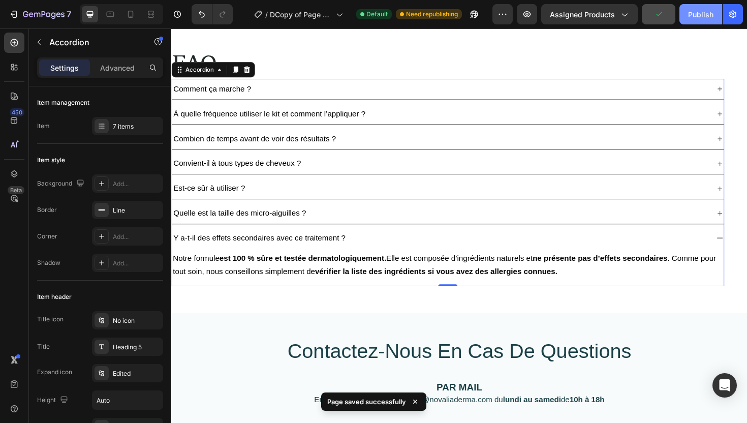
click at [697, 17] on div "Publish" at bounding box center [700, 14] width 25 height 11
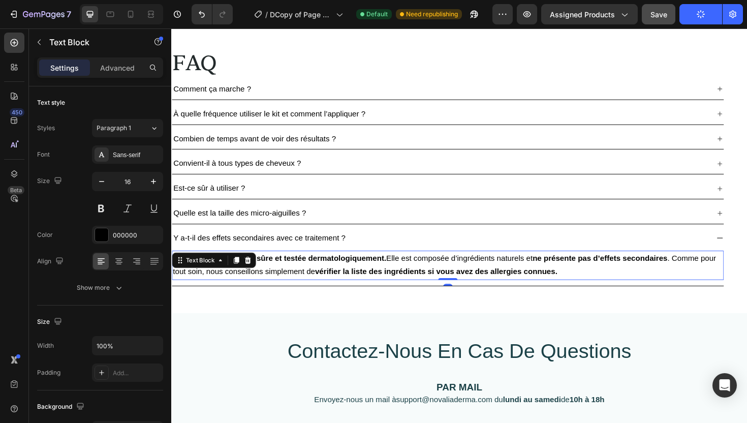
click at [566, 293] on p "Notre formule est 100 % sûre et testée dermatologiquement. Elle est composée d’…" at bounding box center [464, 279] width 582 height 29
click at [567, 288] on strong "vérifier la liste des ingrédients si vous avez des allergies connues." at bounding box center [451, 286] width 257 height 9
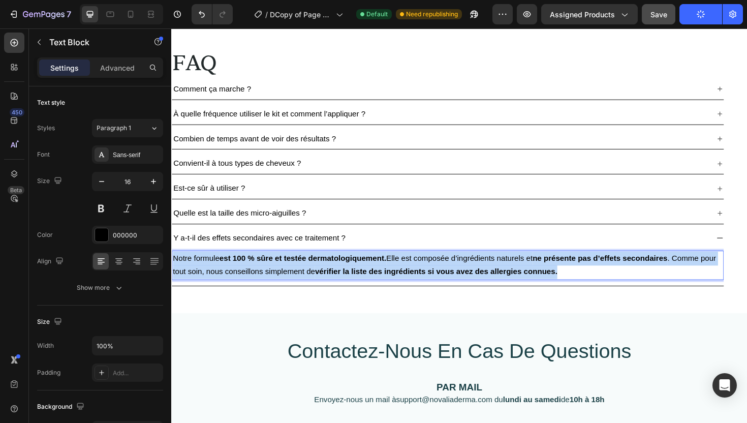
click at [567, 288] on strong "vérifier la liste des ingrédients si vous avez des allergies connues." at bounding box center [451, 286] width 257 height 9
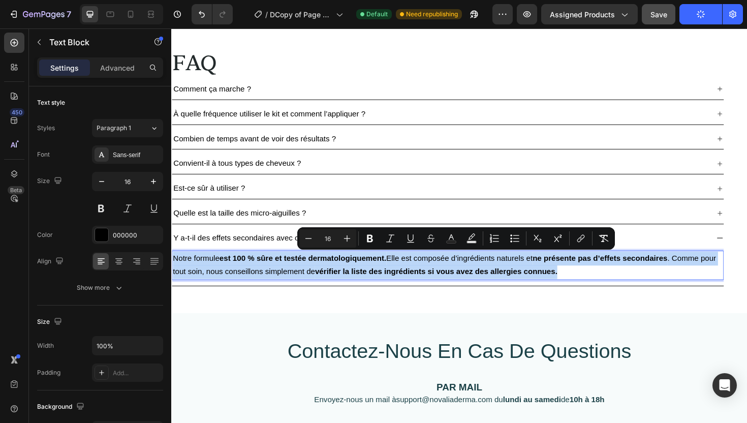
click at [567, 288] on strong "vérifier la liste des ingrédients si vous avez des allergies connues." at bounding box center [451, 286] width 257 height 9
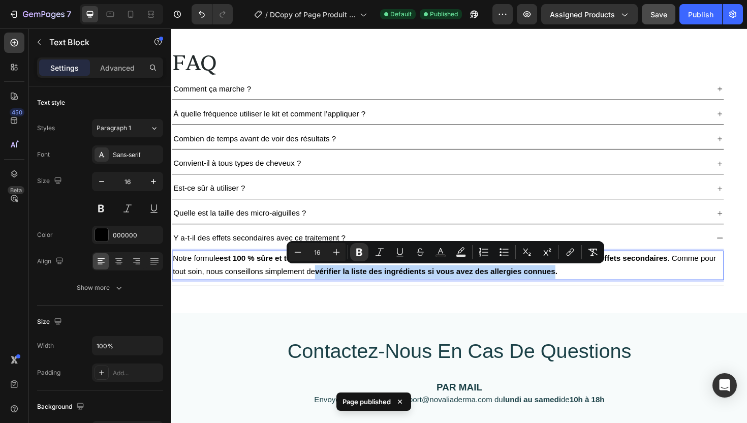
drag, startPoint x: 580, startPoint y: 288, endPoint x: 326, endPoint y: 288, distance: 254.6
click at [326, 288] on strong "vérifier la liste des ingrédients si vous avez des allergies connues." at bounding box center [451, 286] width 257 height 9
click at [357, 250] on icon "Editor contextual toolbar" at bounding box center [359, 253] width 6 height 8
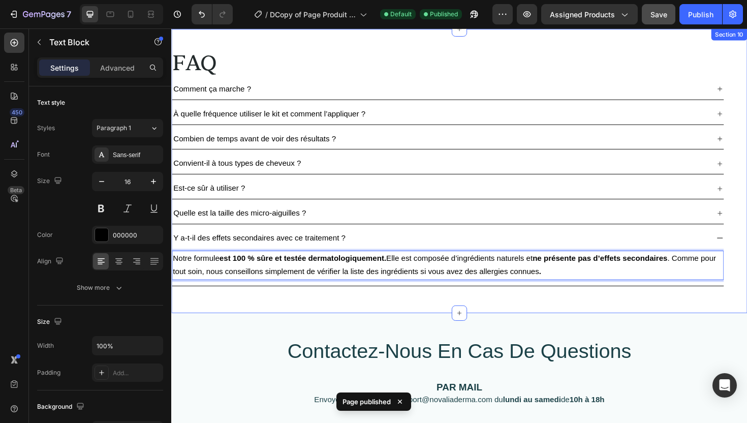
click at [365, 313] on div "FAQ Heading Comment ça marche ? À quelle fréquence utiliser le kit et comment l…" at bounding box center [476, 179] width 610 height 301
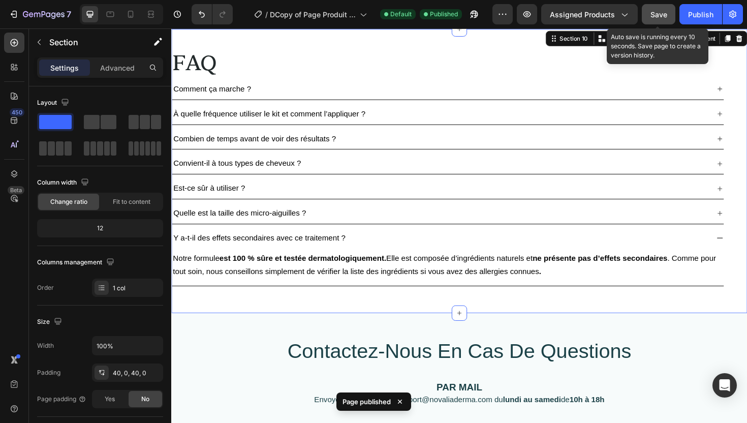
click at [652, 15] on span "Save" at bounding box center [659, 14] width 17 height 9
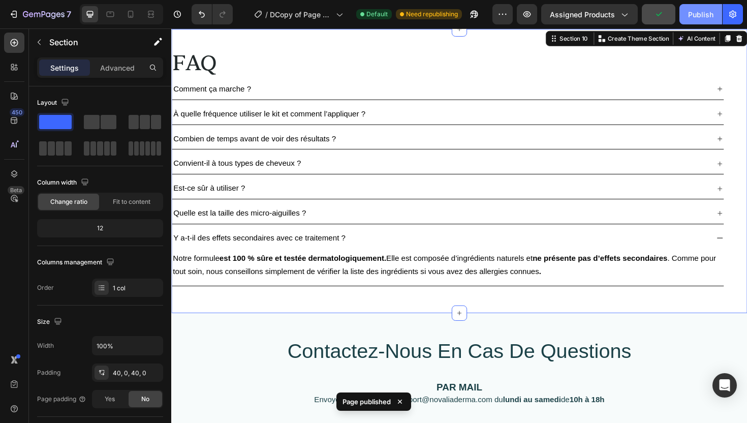
click at [697, 13] on div "Publish" at bounding box center [700, 14] width 25 height 11
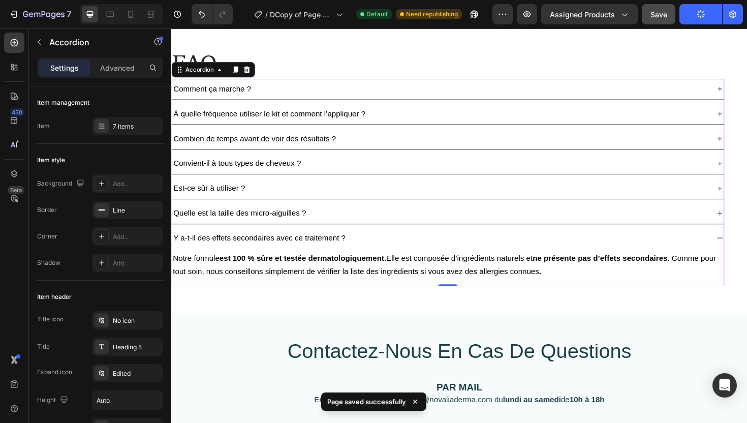
click at [436, 251] on div "Y a-t-il des effets secondaires avec ce traitement ?" at bounding box center [456, 251] width 568 height 14
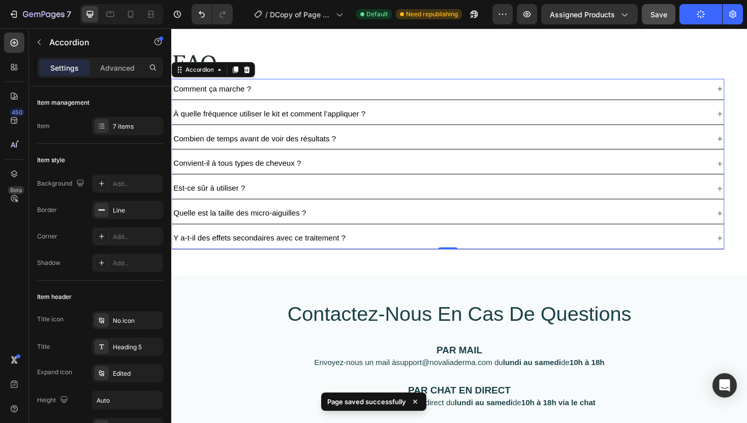
click at [436, 251] on div "Y a-t-il des effets secondaires avec ce traitement ?" at bounding box center [456, 251] width 568 height 14
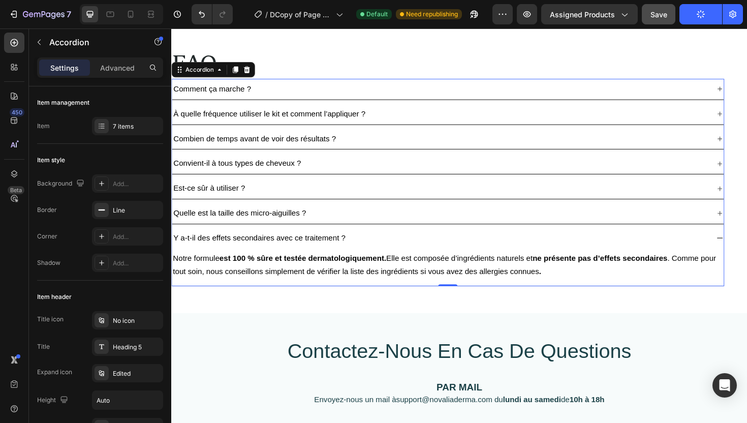
click at [436, 251] on div "Y a-t-il des effets secondaires avec ce traitement ?" at bounding box center [456, 251] width 568 height 14
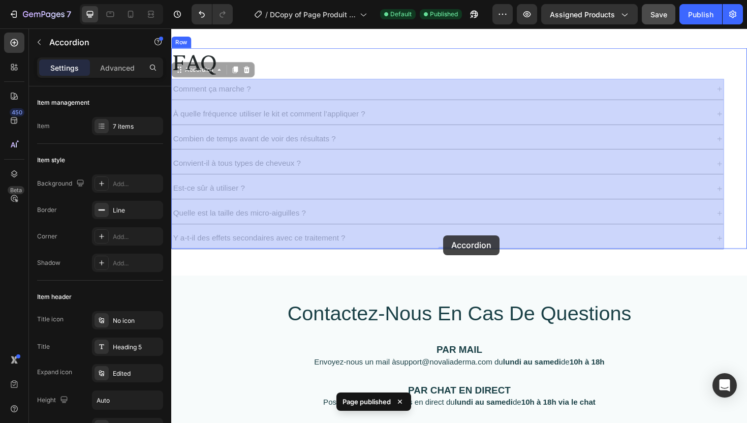
drag, startPoint x: 465, startPoint y: 251, endPoint x: 458, endPoint y: 250, distance: 6.1
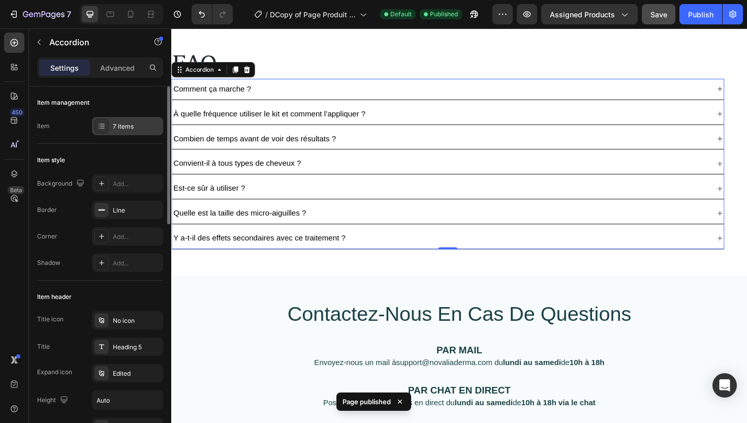
click at [121, 131] on div "7 items" at bounding box center [127, 126] width 71 height 18
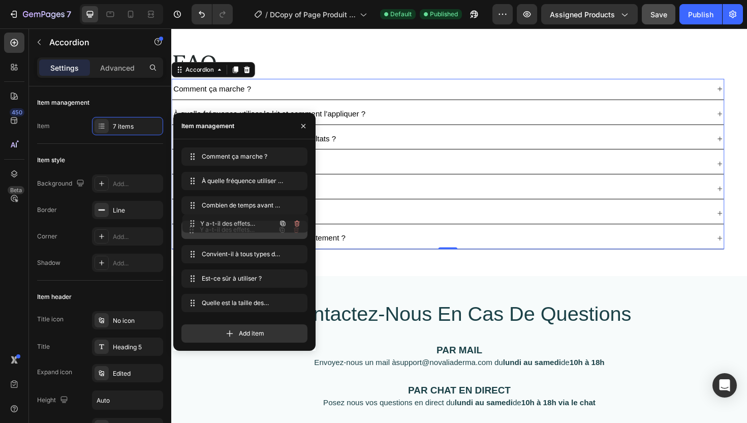
drag, startPoint x: 189, startPoint y: 301, endPoint x: 189, endPoint y: 222, distance: 79.8
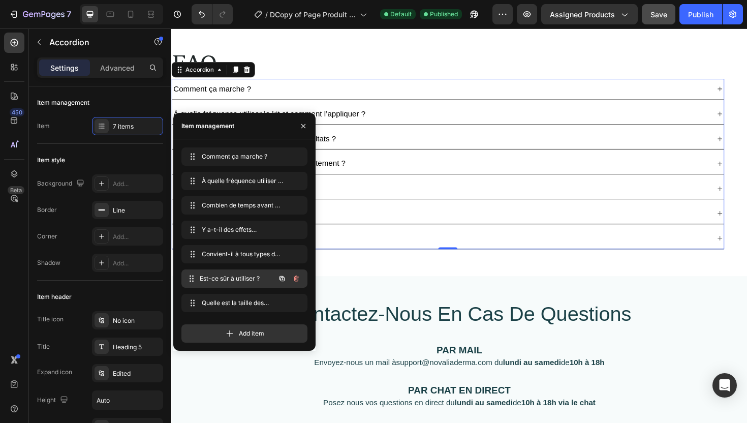
click at [256, 281] on span "Est-ce sûr à utiliser ?" at bounding box center [237, 278] width 75 height 9
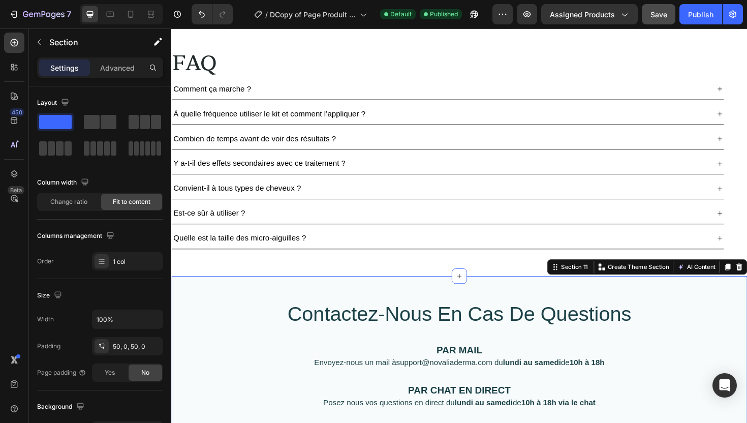
click at [381, 302] on div "contactez-nous en cas de questions Heading PAR MAIL Text block Envoyez-nous un …" at bounding box center [476, 374] width 610 height 166
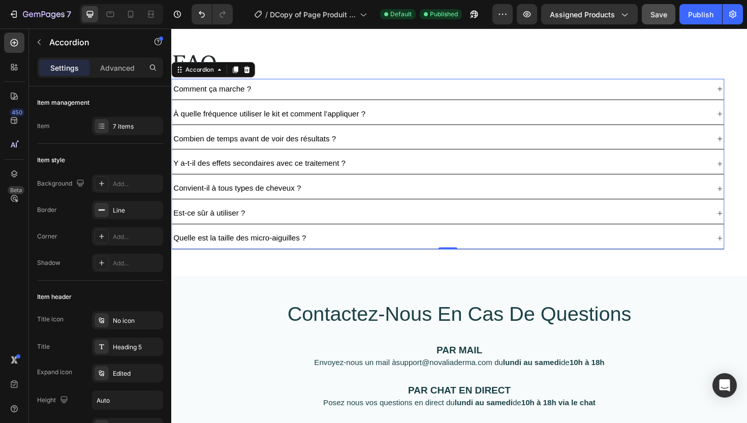
click at [289, 226] on div "Est-ce sûr à utiliser ?" at bounding box center [456, 225] width 568 height 14
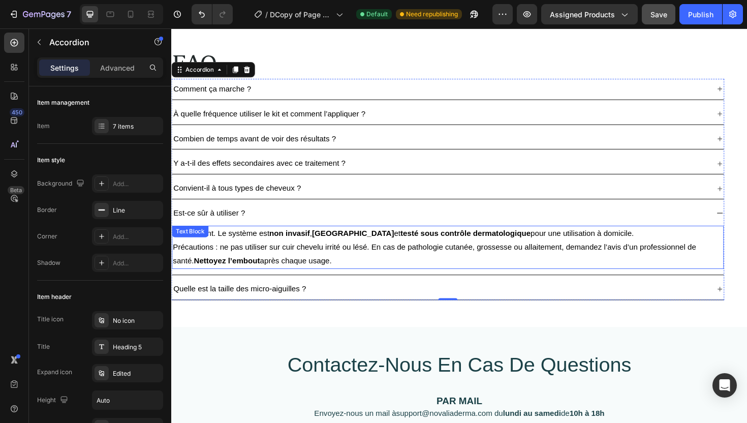
click at [319, 273] on p "Absolument. Le système est non invasif , indolore et testé sous contrôle dermat…" at bounding box center [464, 260] width 582 height 44
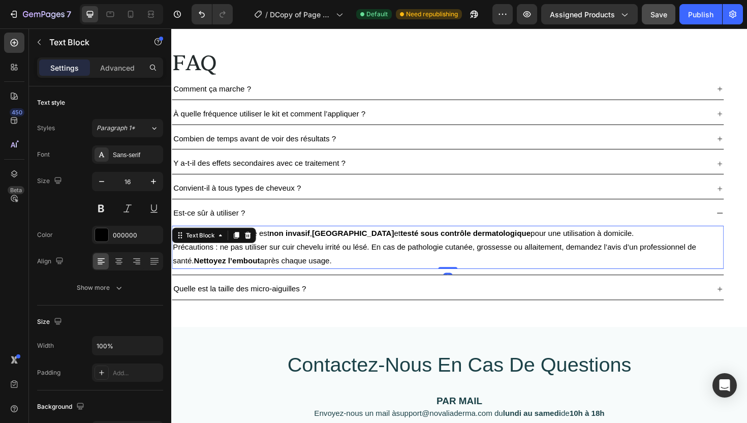
click at [294, 266] on p "Absolument. Le système est non invasif , indolore et testé sous contrôle dermat…" at bounding box center [464, 260] width 582 height 44
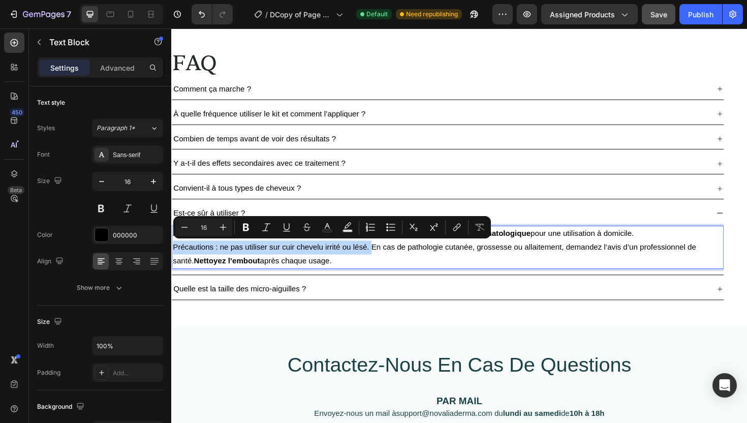
drag, startPoint x: 383, startPoint y: 261, endPoint x: 172, endPoint y: 263, distance: 210.9
click at [172, 263] on div "Absolument. Le système est non invasif , indolore et testé sous contrôle dermat…" at bounding box center [464, 260] width 584 height 46
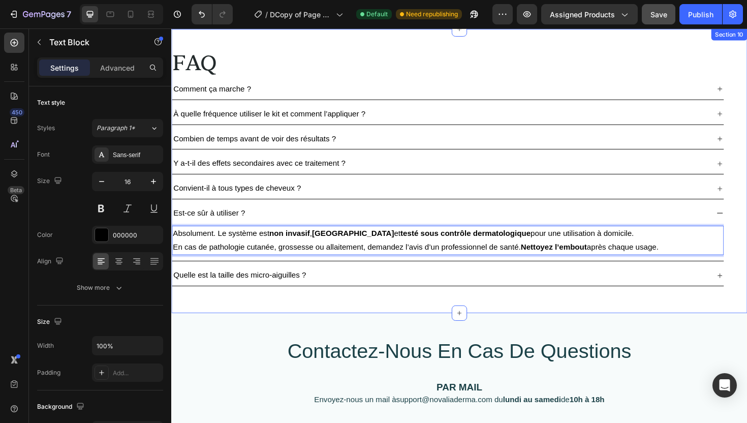
click at [605, 324] on div "FAQ Heading Comment ça marche ? À quelle fréquence utiliser le kit et comment l…" at bounding box center [476, 179] width 610 height 301
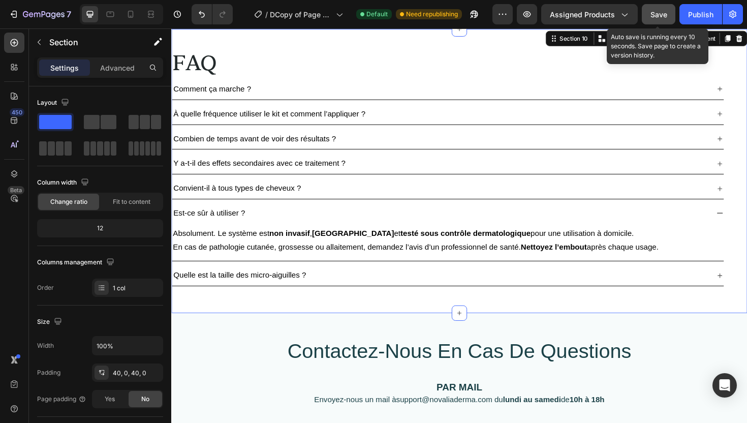
click at [664, 17] on span "Save" at bounding box center [659, 14] width 17 height 9
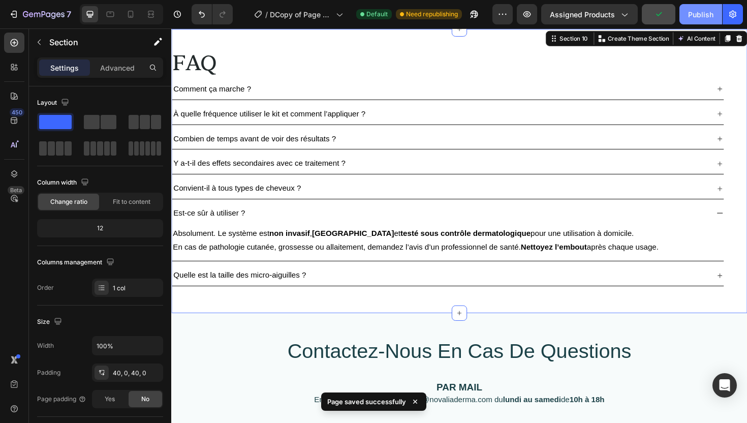
click at [691, 17] on div "Publish" at bounding box center [700, 14] width 25 height 11
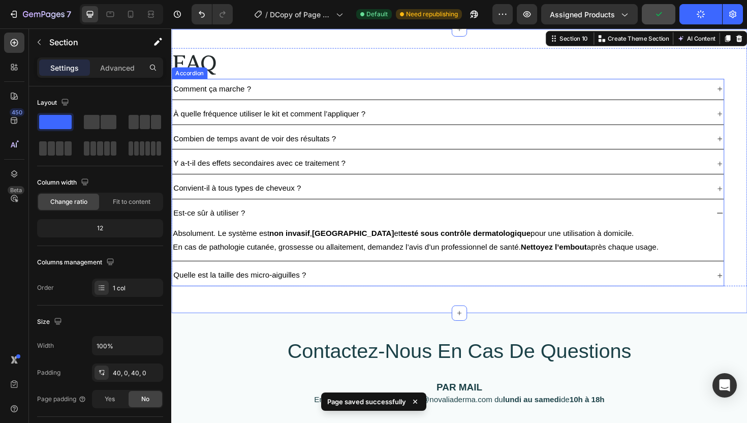
click at [744, 221] on div "Est-ce sûr à utiliser ?" at bounding box center [464, 224] width 584 height 22
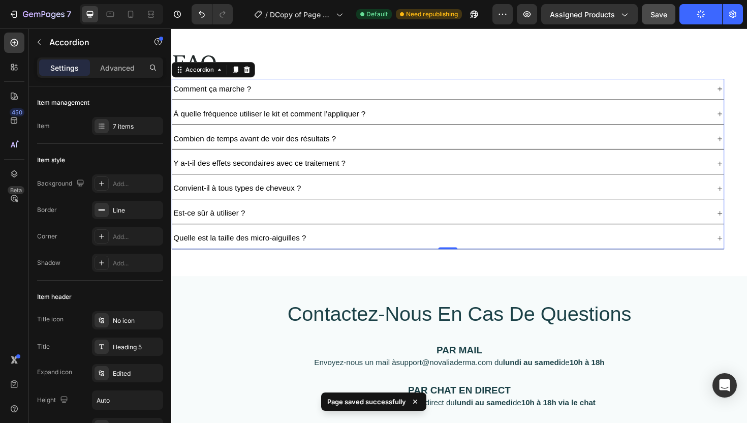
click at [707, 244] on div "Quelle est la taille des micro-aiguilles ?" at bounding box center [456, 251] width 568 height 14
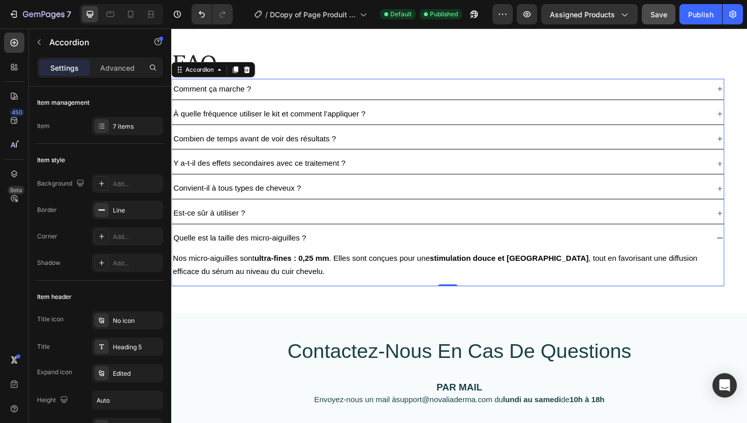
click at [736, 248] on div "Quelle est la taille des micro-aiguilles ?" at bounding box center [456, 251] width 568 height 14
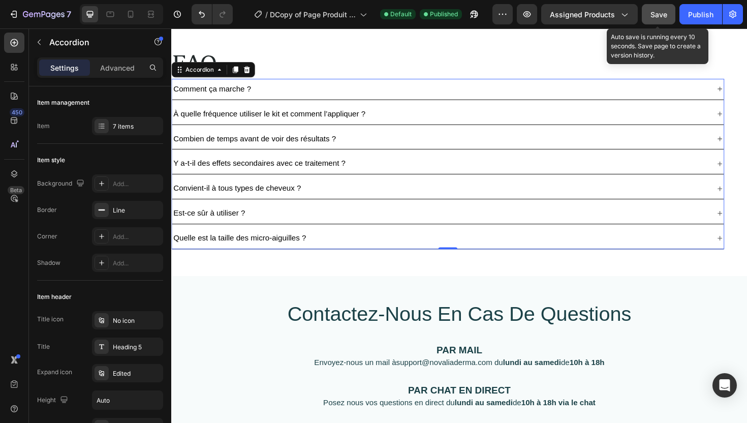
click at [664, 19] on div "Save" at bounding box center [659, 14] width 17 height 11
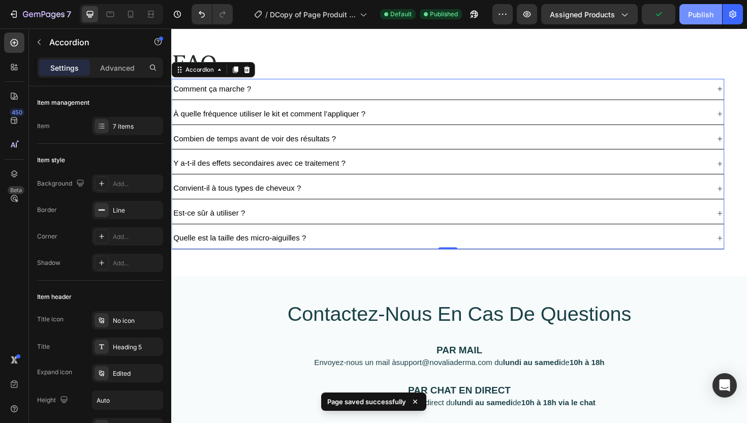
click at [695, 16] on div "Publish" at bounding box center [700, 14] width 25 height 11
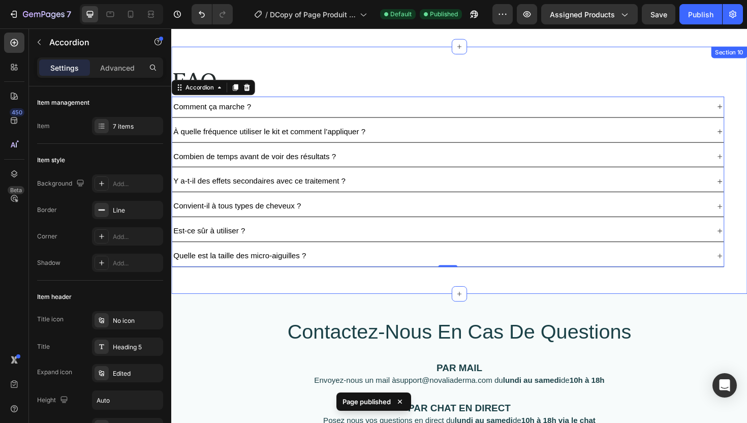
scroll to position [3293, 0]
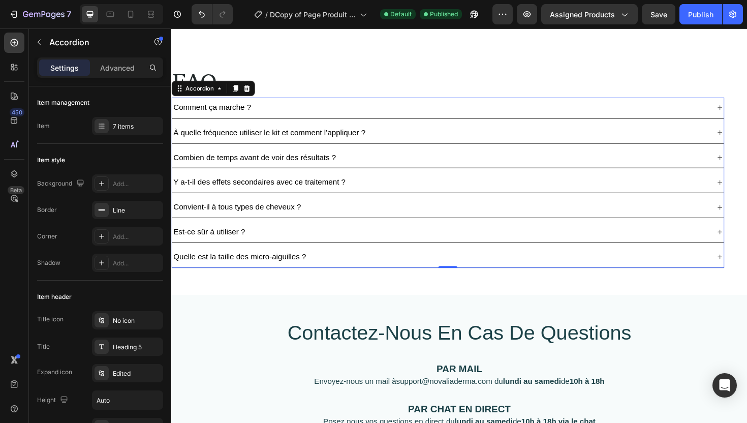
click at [333, 214] on div "Convient-il à tous types de cheveux ?" at bounding box center [456, 218] width 568 height 14
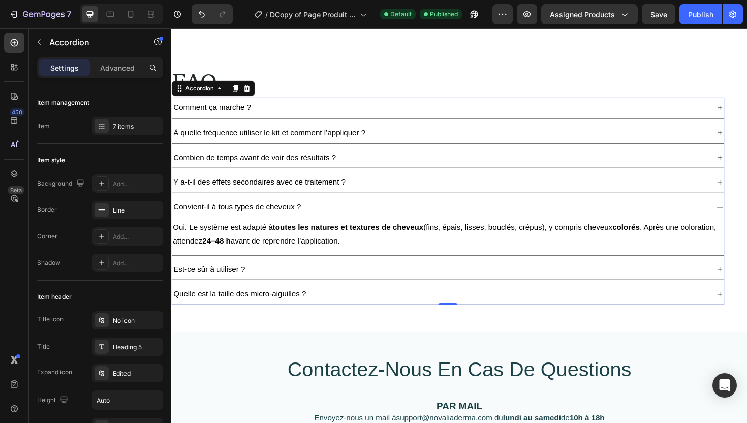
click at [333, 214] on div "Convient-il à tous types de cheveux ?" at bounding box center [456, 218] width 568 height 14
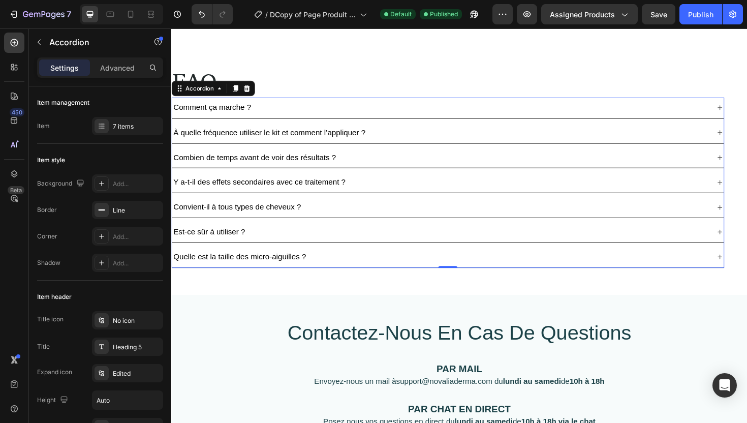
click at [360, 189] on div "Y a-t-il des effets secondaires avec ce traitement ?" at bounding box center [456, 191] width 568 height 14
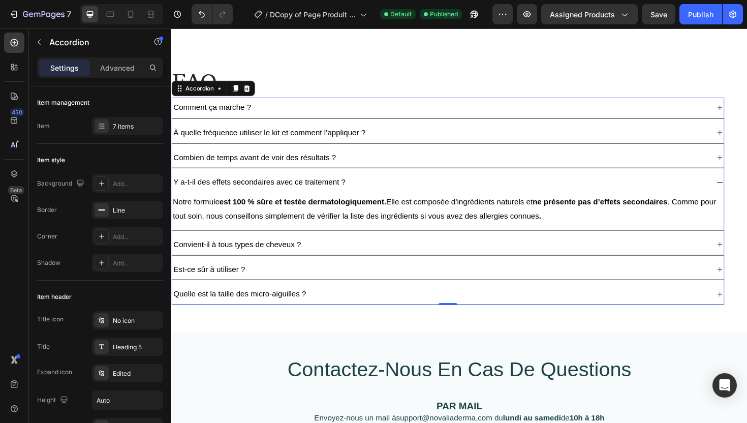
click at [363, 189] on div "Y a-t-il des effets secondaires avec ce traitement ?" at bounding box center [456, 191] width 568 height 14
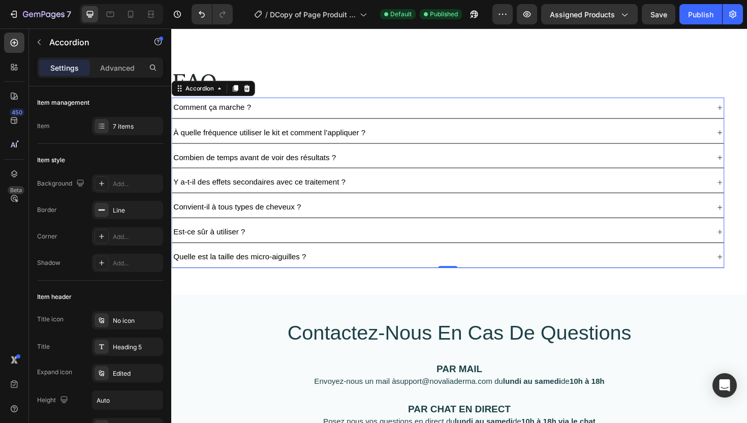
click at [363, 171] on div "Combien de temps avant de voir des résultats ?" at bounding box center [456, 166] width 568 height 14
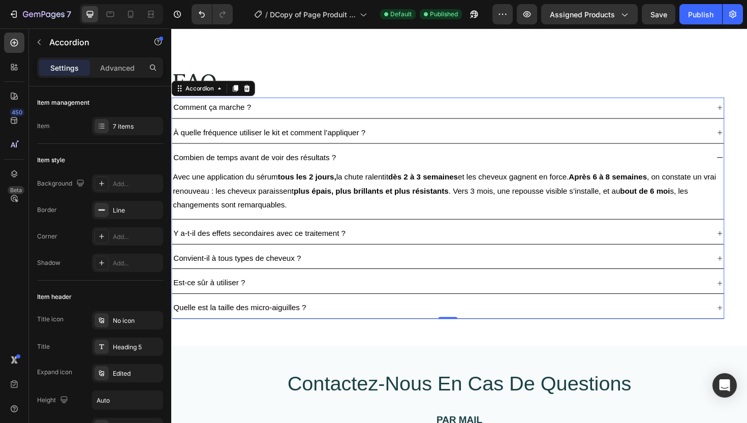
click at [364, 168] on div "Combien de temps avant de voir des résultats ?" at bounding box center [456, 166] width 568 height 14
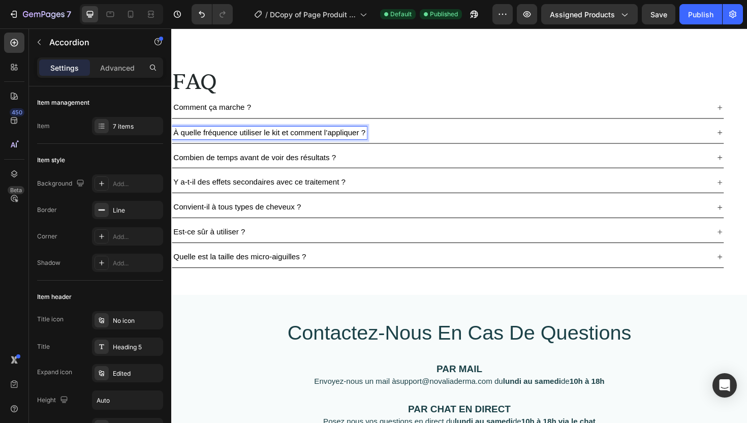
click at [392, 140] on div "À quelle fréquence utiliser le kit et comment l’appliquer ?" at bounding box center [456, 139] width 568 height 14
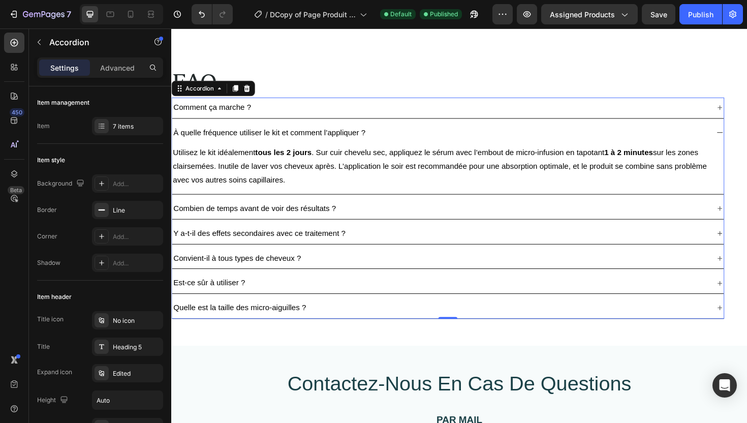
click at [368, 222] on div "Combien de temps avant de voir des résultats ?" at bounding box center [456, 219] width 568 height 14
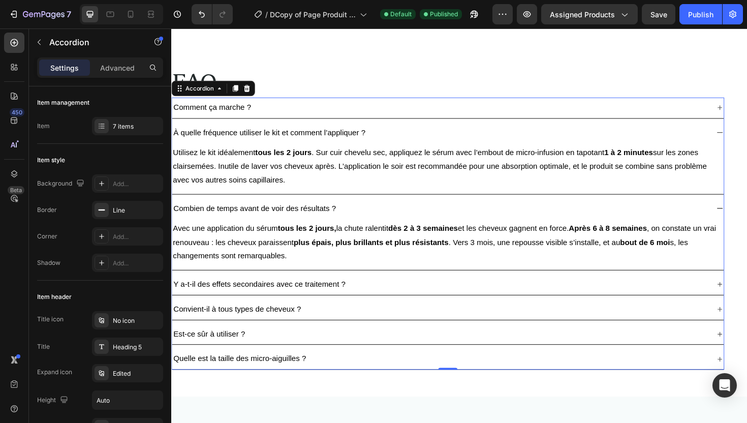
click at [370, 218] on div "Combien de temps avant de voir des résultats ?" at bounding box center [456, 219] width 568 height 14
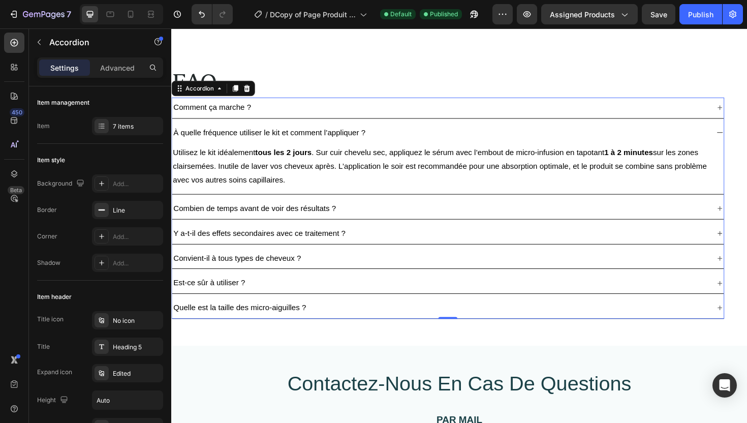
click at [410, 145] on div "À quelle fréquence utiliser le kit et comment l’appliquer ?" at bounding box center [456, 139] width 568 height 14
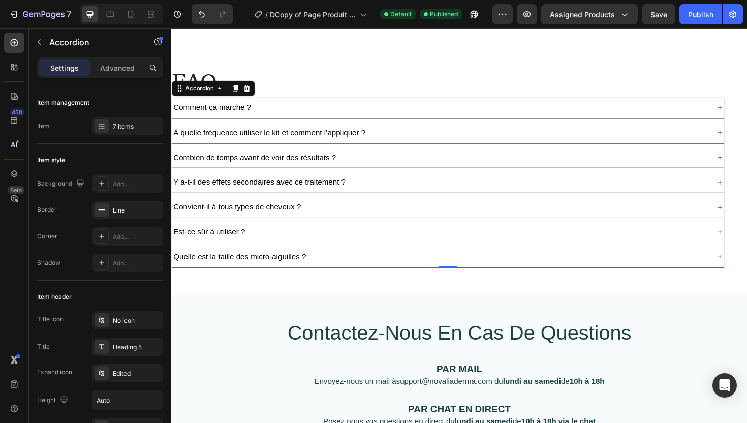
click at [410, 145] on div "À quelle fréquence utiliser le kit et comment l’appliquer ?" at bounding box center [456, 139] width 568 height 14
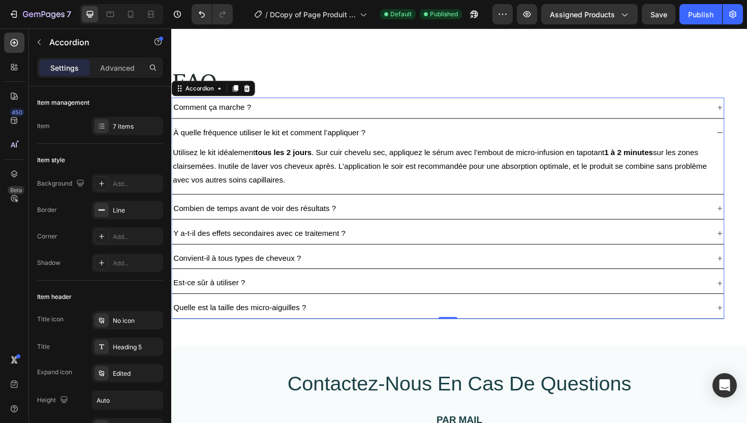
click at [410, 145] on div "À quelle fréquence utiliser le kit et comment l’appliquer ?" at bounding box center [456, 139] width 568 height 14
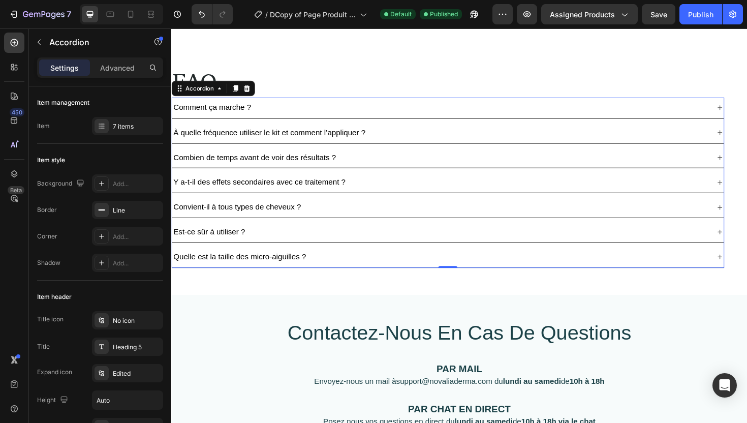
click at [389, 112] on div "Comment ça marche ?" at bounding box center [456, 113] width 568 height 14
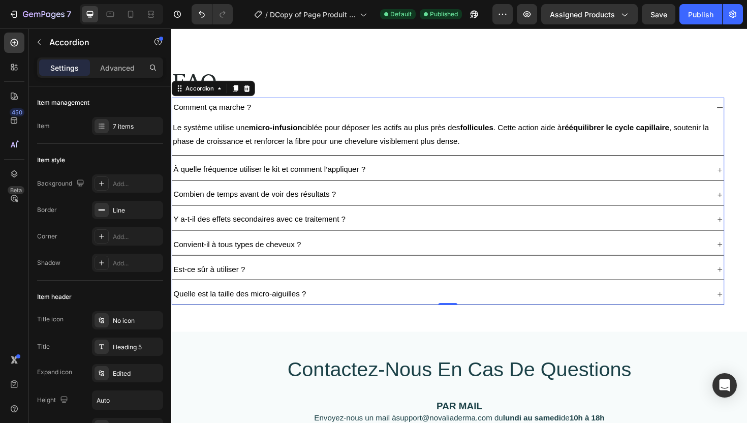
click at [389, 112] on div "Comment ça marche ?" at bounding box center [456, 113] width 568 height 14
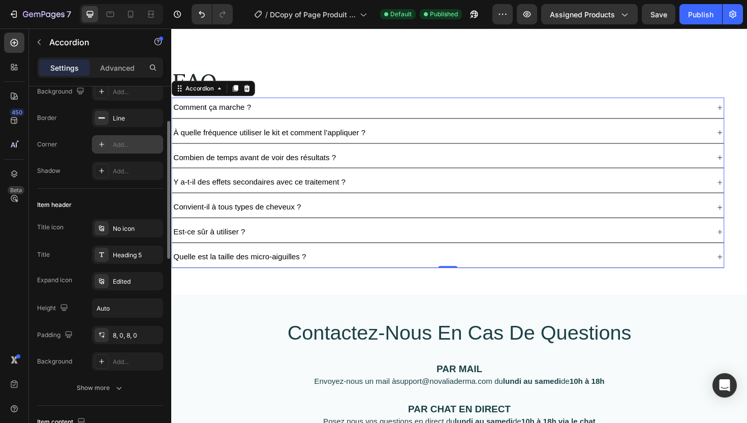
scroll to position [94, 0]
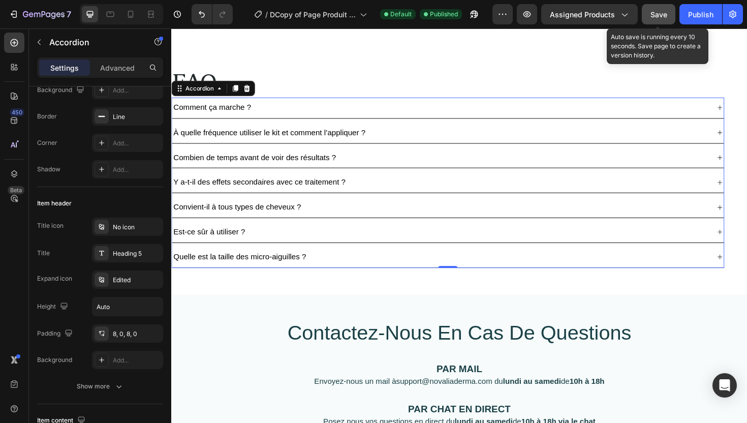
click at [663, 20] on button "Save" at bounding box center [659, 14] width 34 height 20
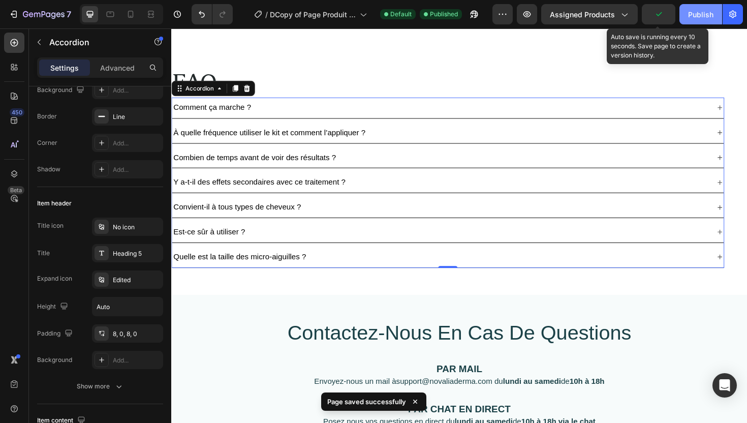
click at [688, 17] on div "Publish" at bounding box center [700, 14] width 25 height 11
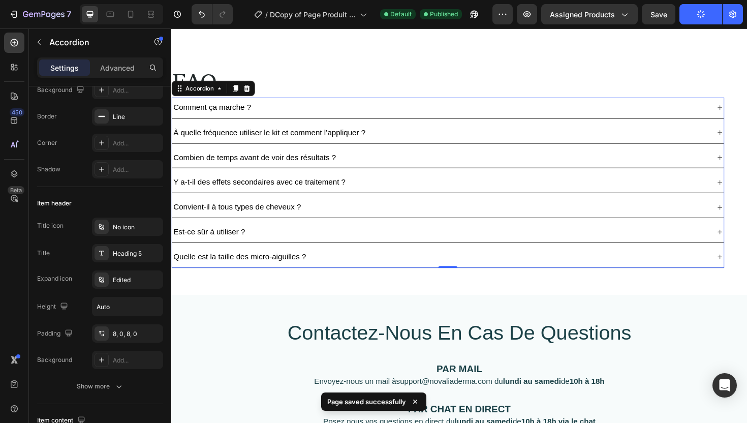
click at [342, 278] on div "Quelle est la taille des micro-aiguilles ?" at bounding box center [464, 271] width 584 height 22
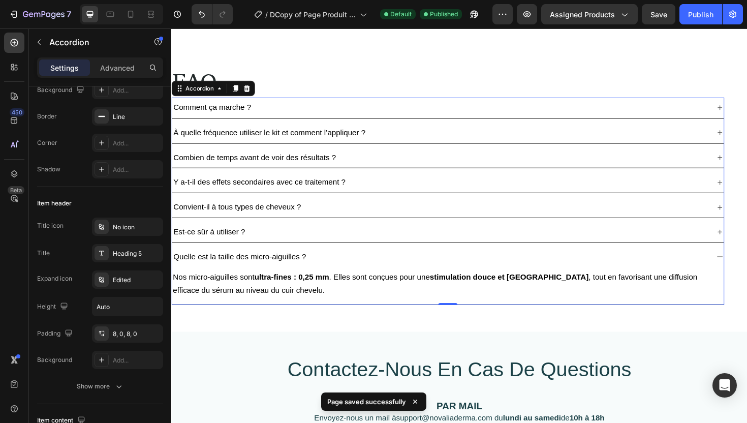
click at [345, 198] on div "Y a-t-il des effets secondaires avec ce traitement ?" at bounding box center [264, 191] width 185 height 14
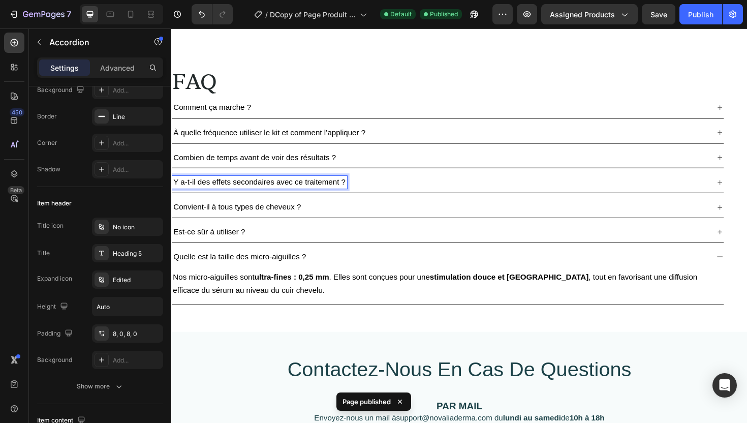
click at [365, 187] on div "Y a-t-il des effets secondaires avec ce traitement ?" at bounding box center [456, 191] width 568 height 14
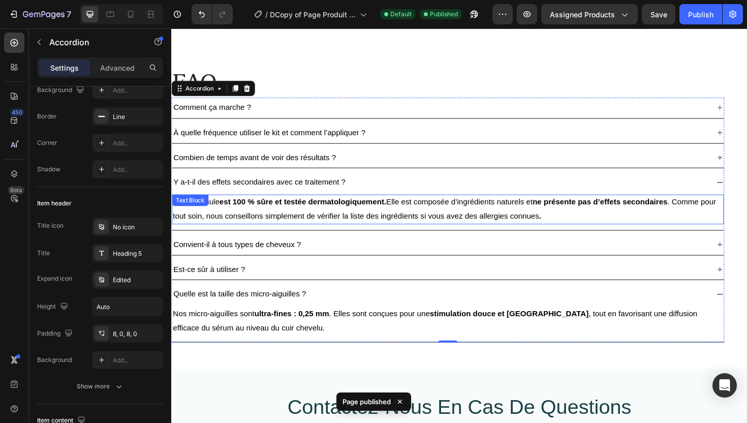
click at [352, 209] on strong "est 100 % sûre et testée dermatologiquement." at bounding box center [310, 212] width 177 height 9
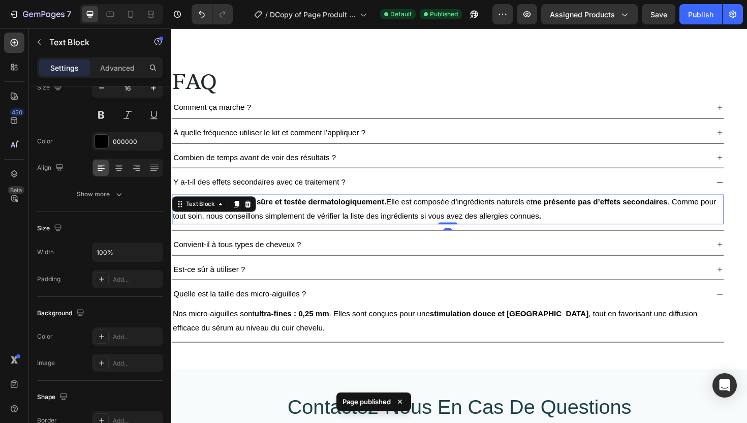
scroll to position [0, 0]
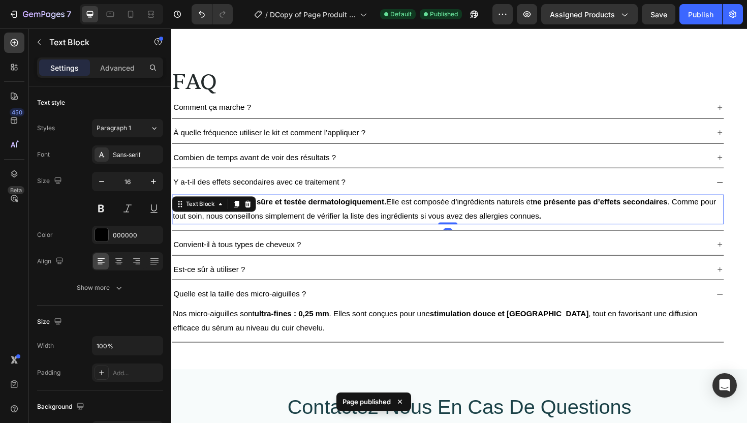
click at [352, 209] on strong "est 100 % sûre et testée dermatologiquement." at bounding box center [310, 212] width 177 height 9
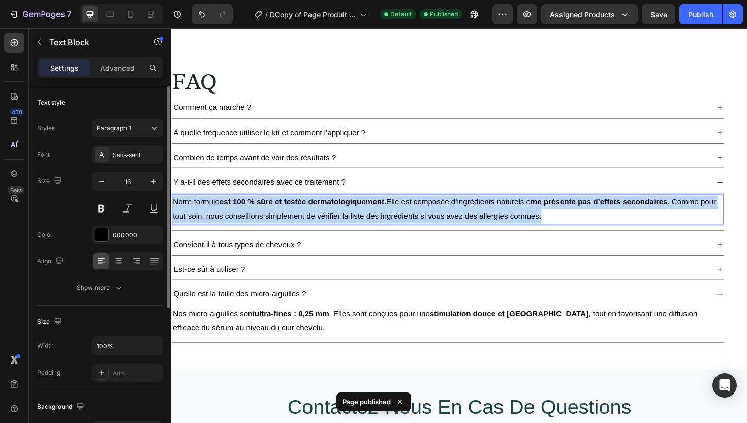
click at [352, 209] on strong "est 100 % sûre et testée dermatologiquement." at bounding box center [310, 212] width 177 height 9
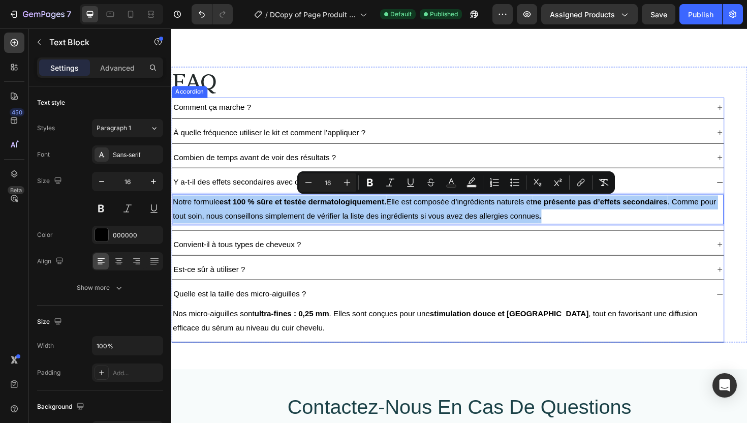
click at [729, 190] on div "Y a-t-il des effets secondaires avec ce traitement ?" at bounding box center [456, 191] width 568 height 14
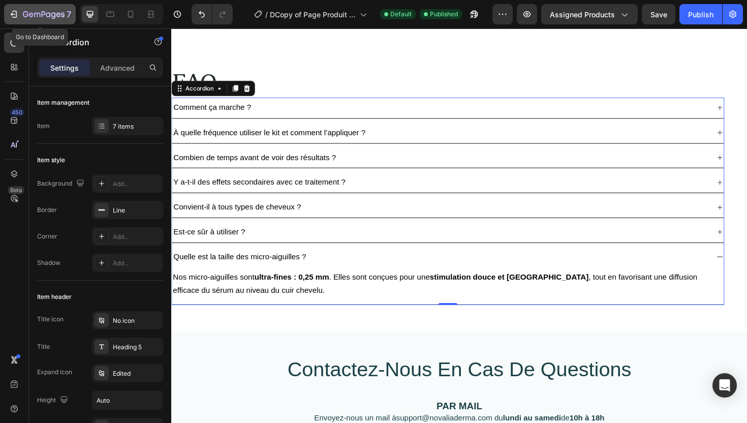
click at [14, 20] on button "7" at bounding box center [40, 14] width 72 height 20
